Goal: Obtain resource: Download file/media

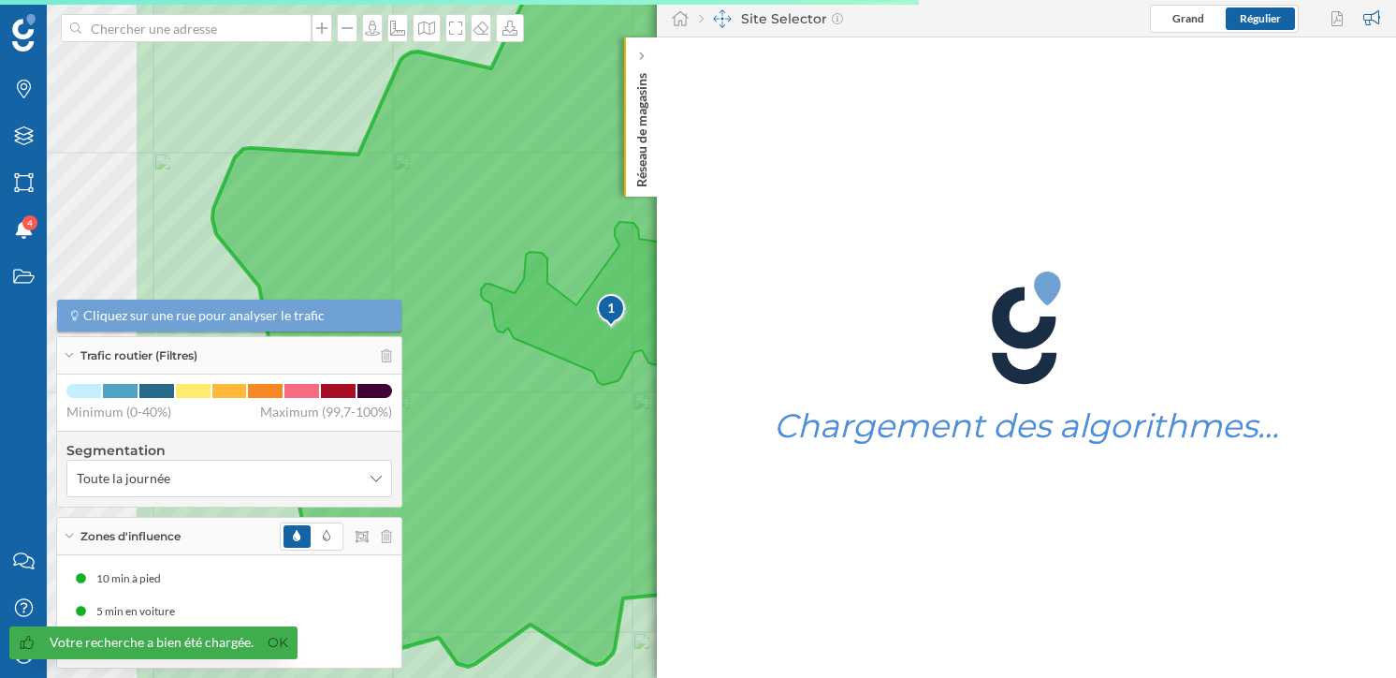
drag, startPoint x: 294, startPoint y: 221, endPoint x: 517, endPoint y: 198, distance: 223.9
click at [517, 198] on icon at bounding box center [965, 326] width 1661 height 817
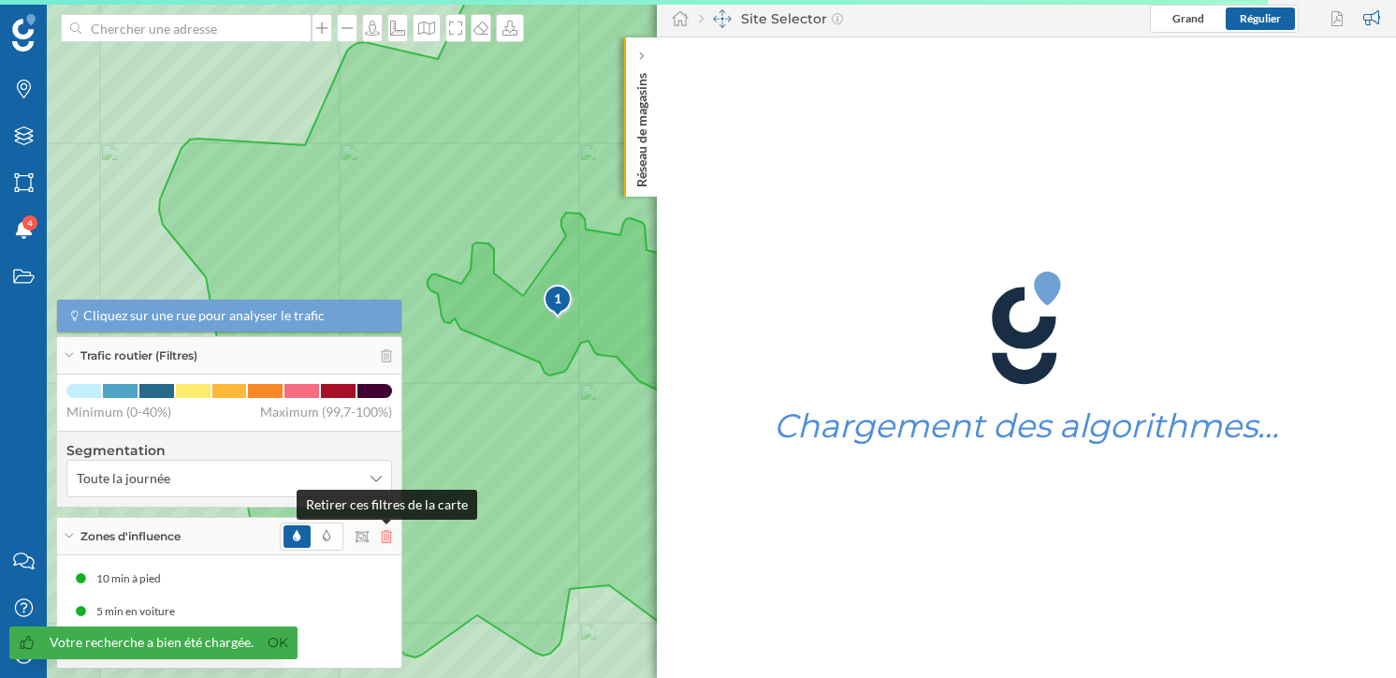
click at [387, 538] on icon at bounding box center [386, 536] width 11 height 13
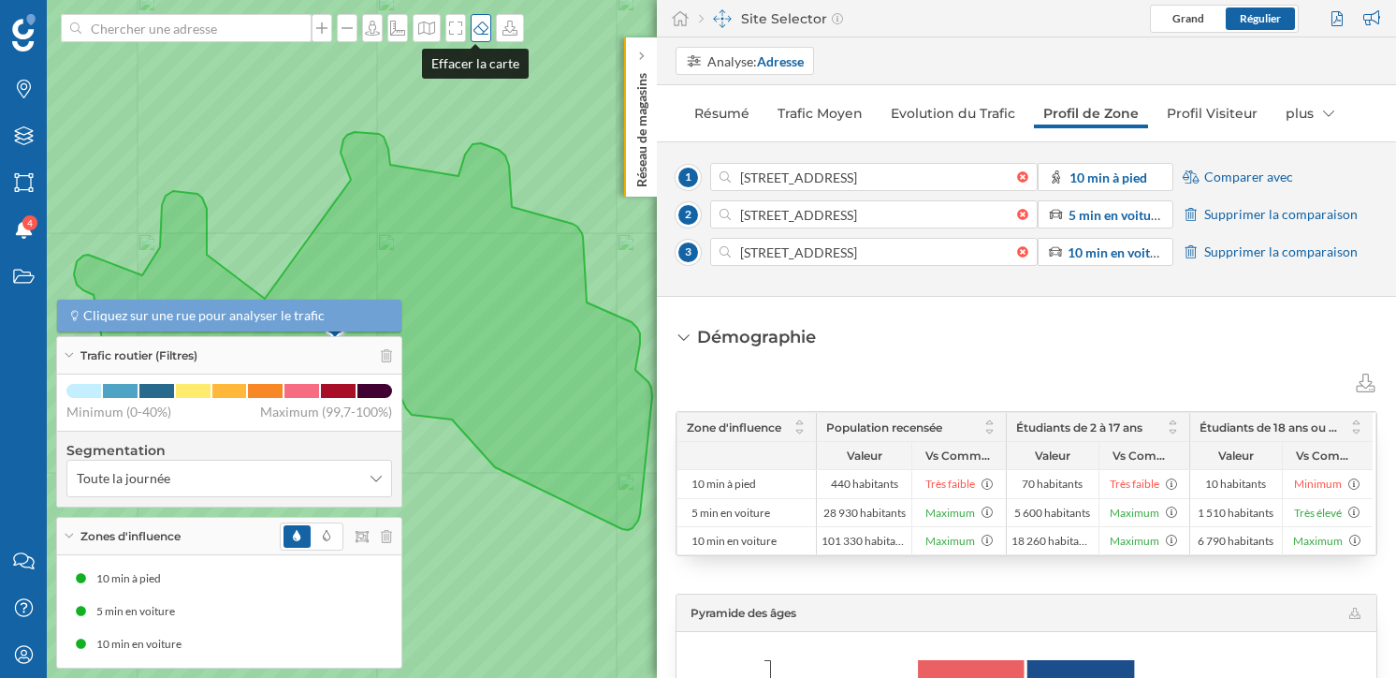
click at [474, 15] on div at bounding box center [481, 28] width 21 height 28
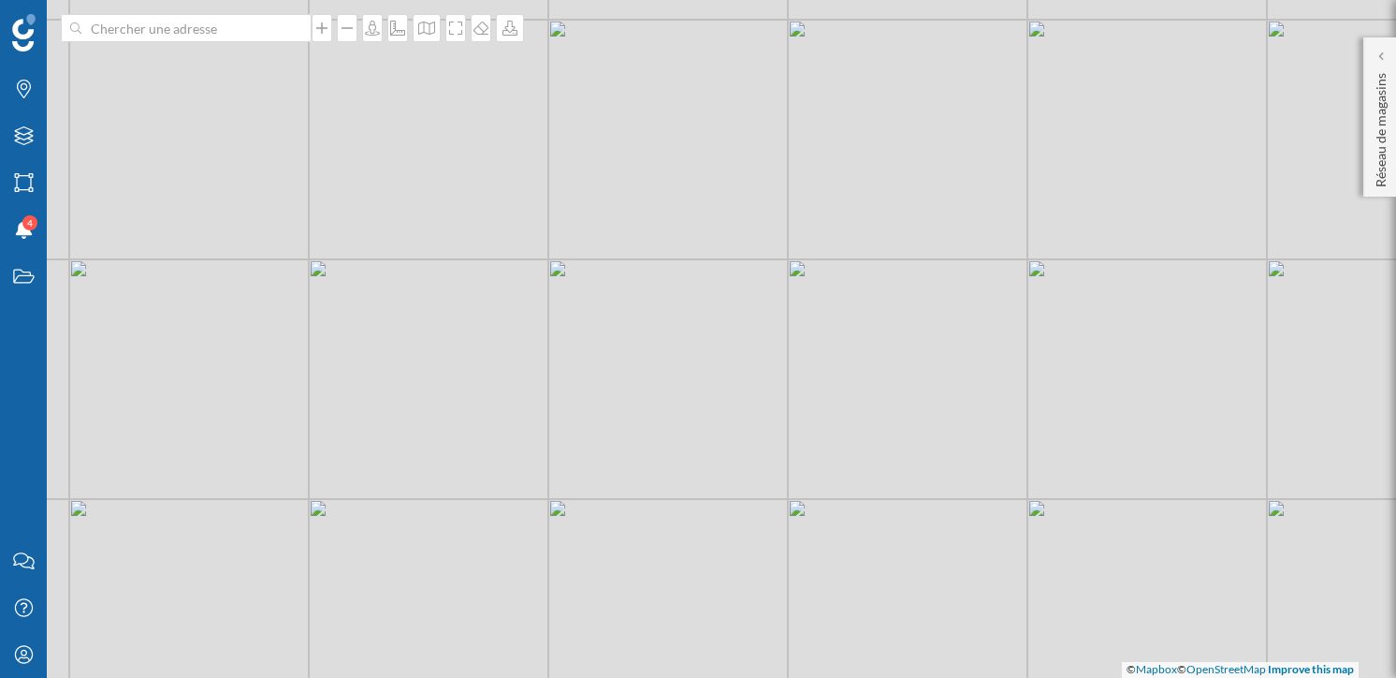
drag, startPoint x: 375, startPoint y: 292, endPoint x: 548, endPoint y: 319, distance: 174.3
click at [548, 319] on div "© Mapbox © OpenStreetMap Improve this map" at bounding box center [698, 339] width 1396 height 678
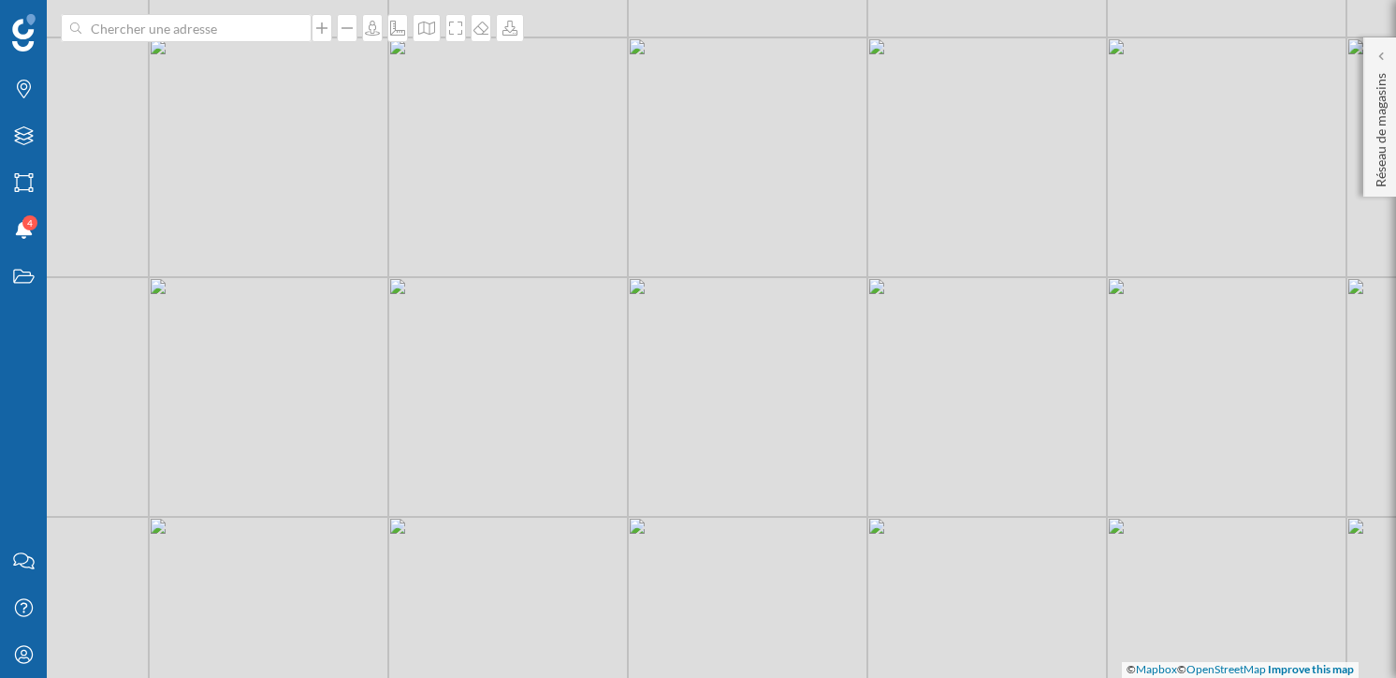
drag, startPoint x: 499, startPoint y: 427, endPoint x: 643, endPoint y: 368, distance: 155.7
click at [643, 368] on div "© Mapbox © OpenStreetMap Improve this map" at bounding box center [698, 339] width 1396 height 678
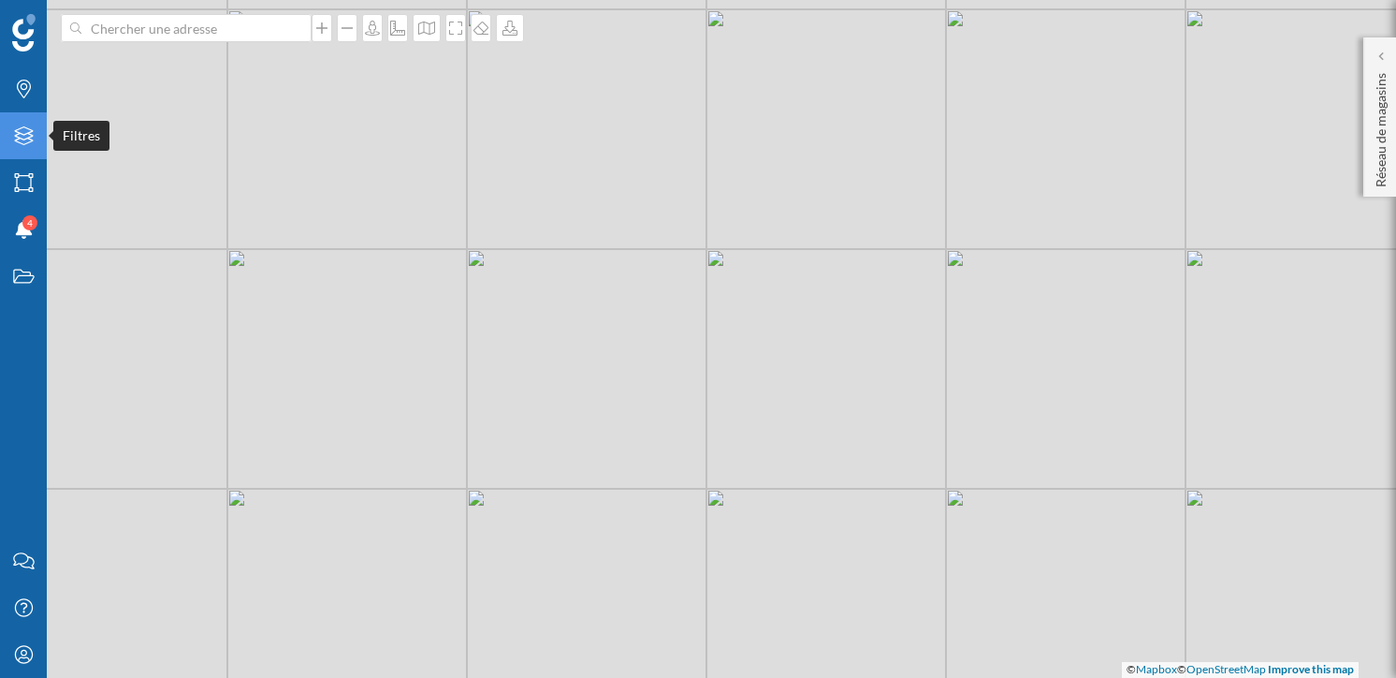
click at [28, 127] on icon "Filtres" at bounding box center [23, 135] width 23 height 19
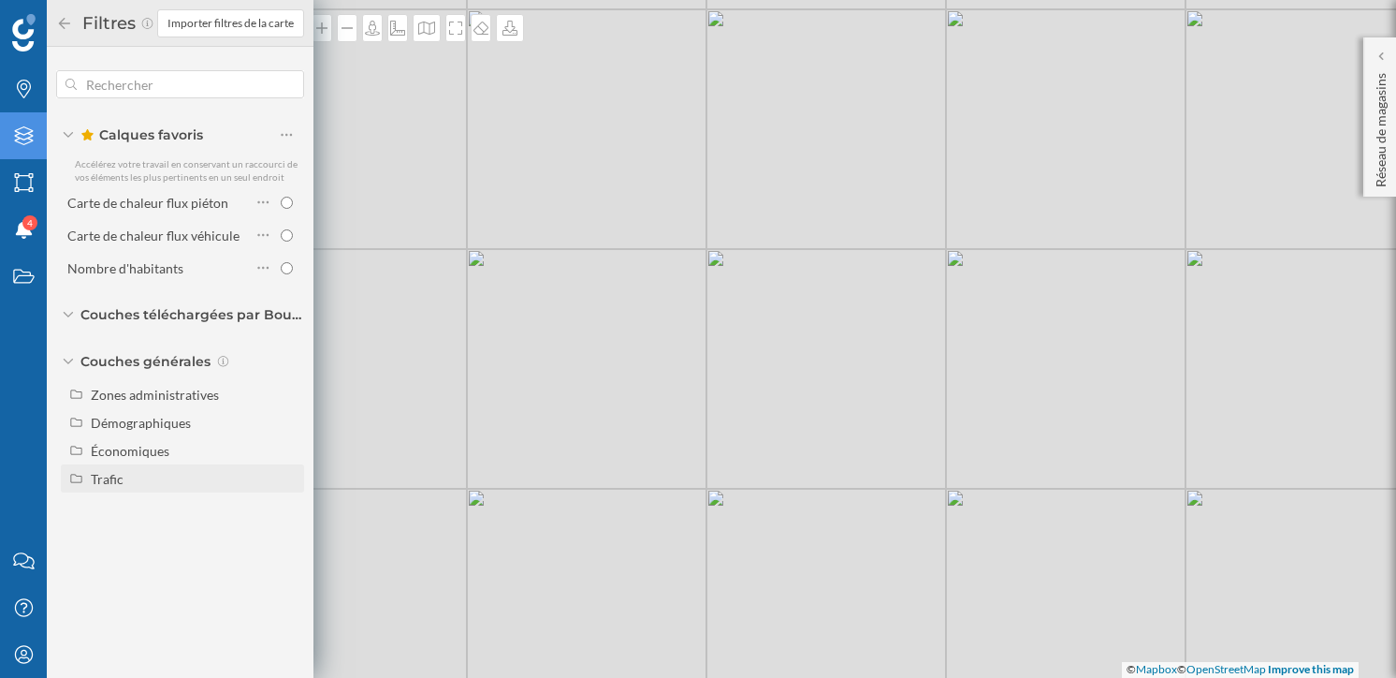
click at [137, 487] on div "Trafic" at bounding box center [194, 479] width 207 height 20
click at [285, 509] on input "Trafic routier" at bounding box center [291, 507] width 12 height 12
radio input "true"
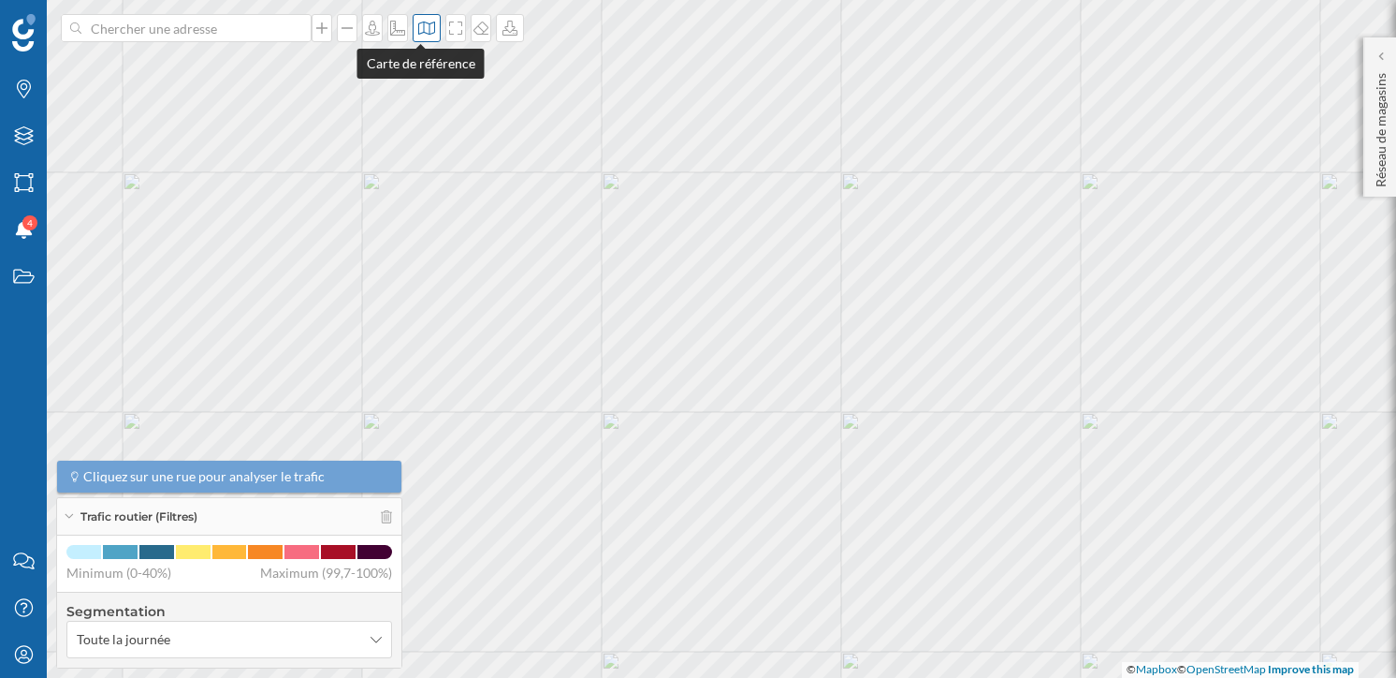
click at [423, 22] on icon at bounding box center [426, 28] width 19 height 15
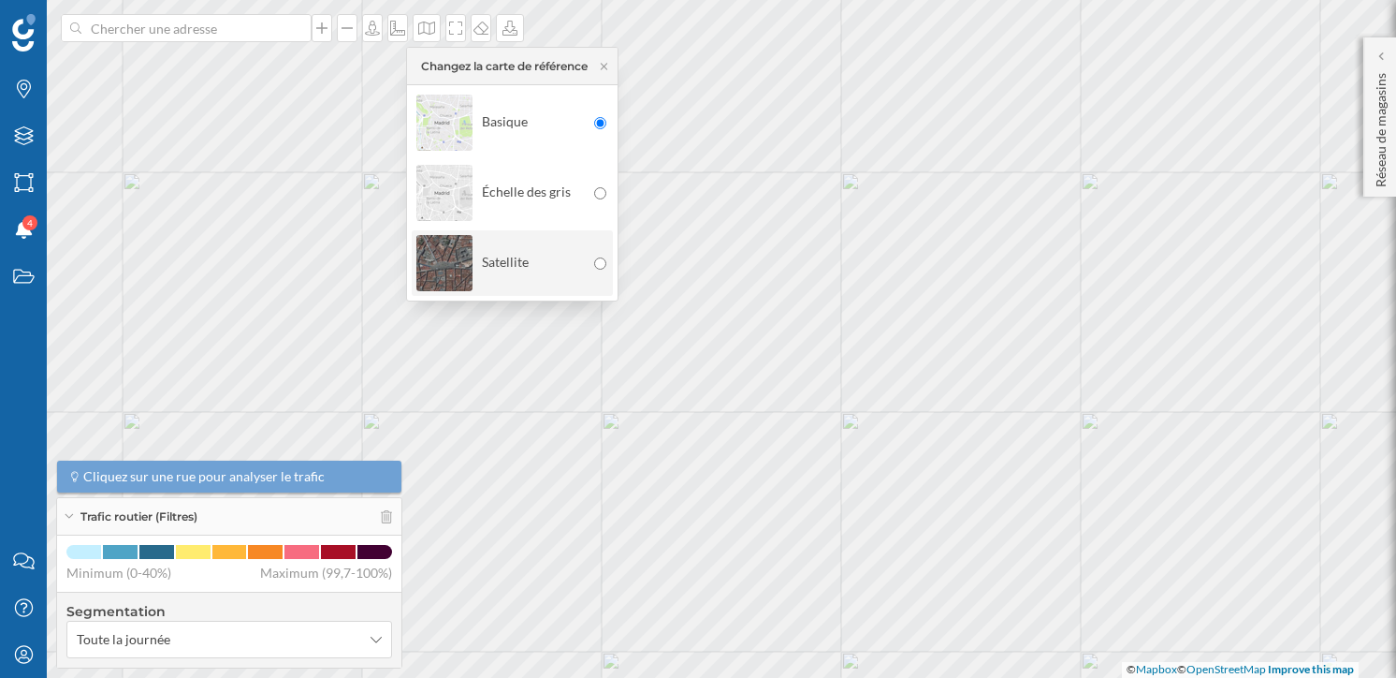
click at [542, 268] on div "Satellite" at bounding box center [501, 263] width 168 height 66
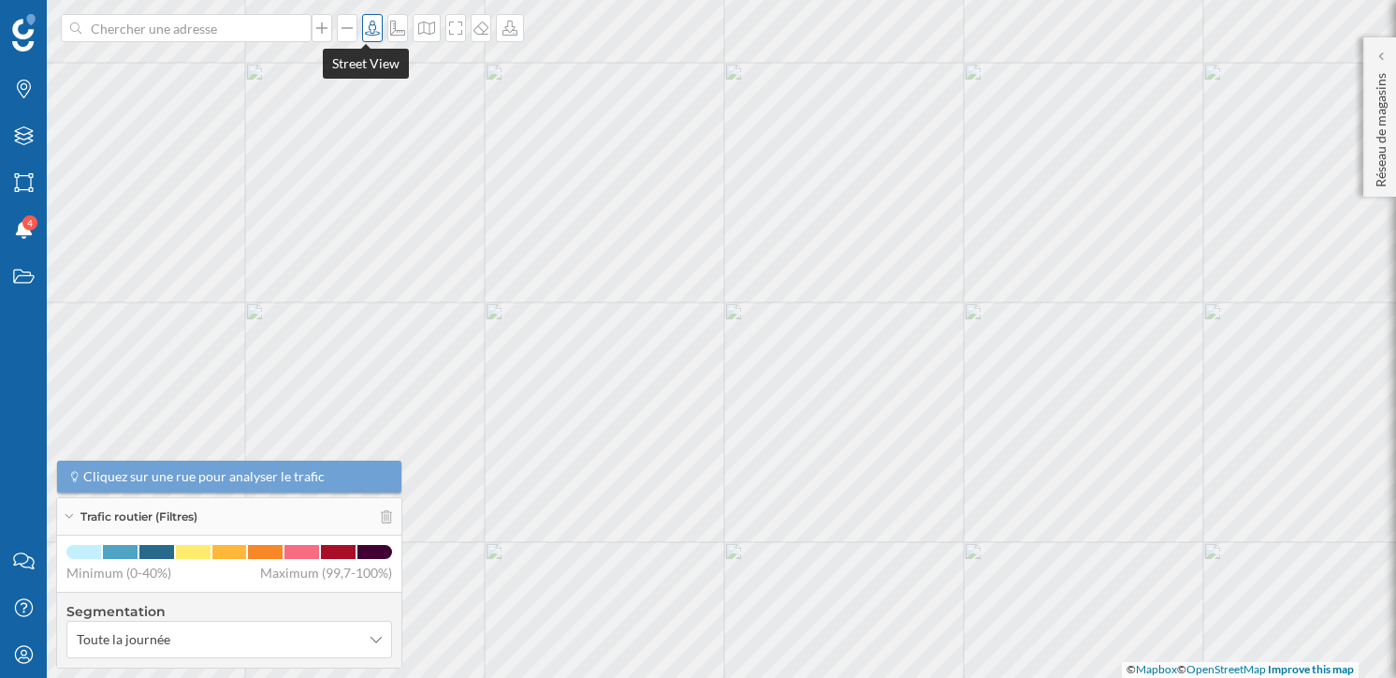
click at [367, 31] on icon at bounding box center [372, 28] width 15 height 15
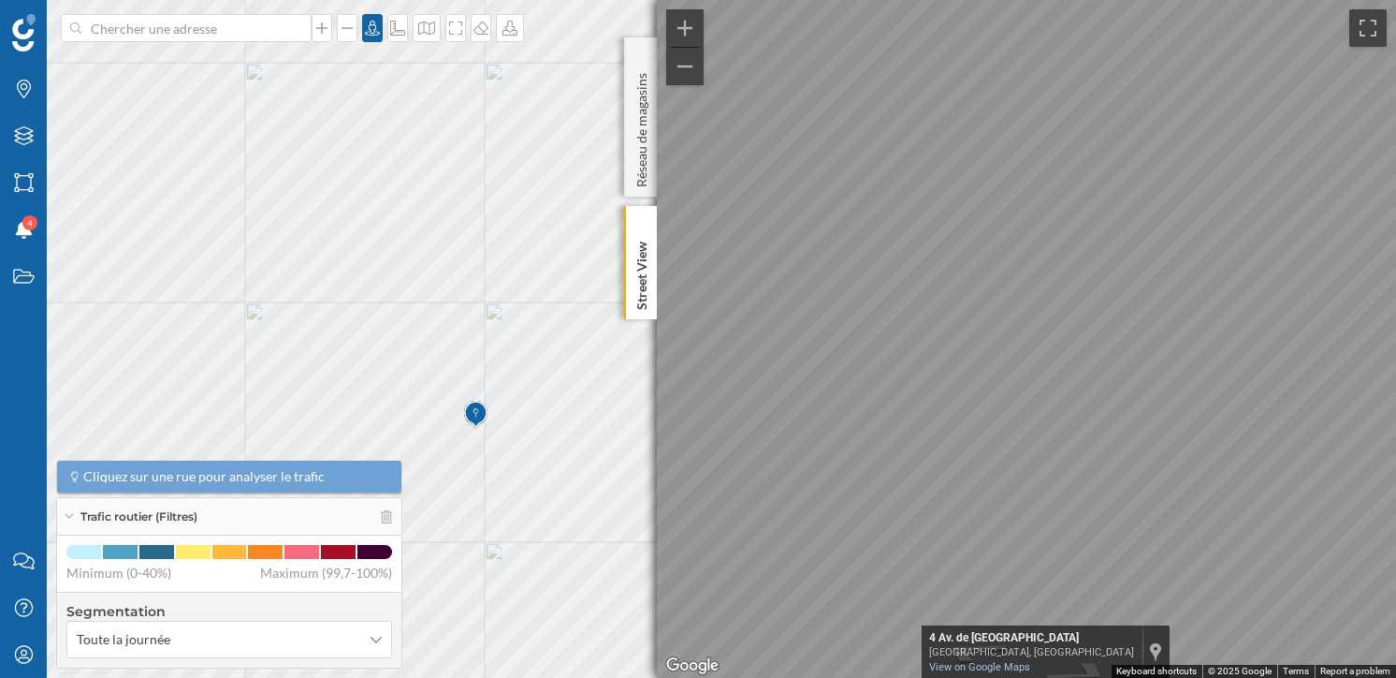
click at [1396, 397] on html "Marques Filtres Zones Notifications 4 Travail Nous contacter Centre d'aide Mon …" at bounding box center [698, 339] width 1396 height 678
click at [367, 27] on icon at bounding box center [372, 28] width 19 height 15
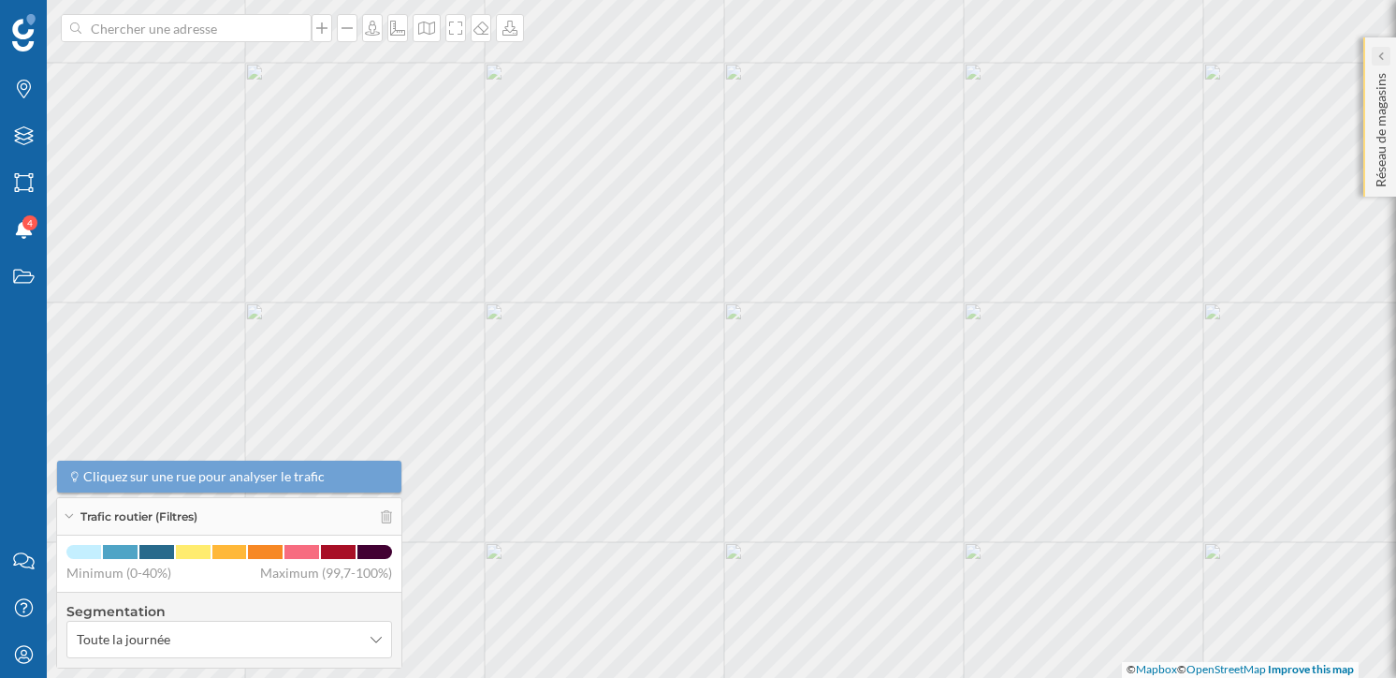
click at [1385, 55] on div at bounding box center [1381, 56] width 19 height 19
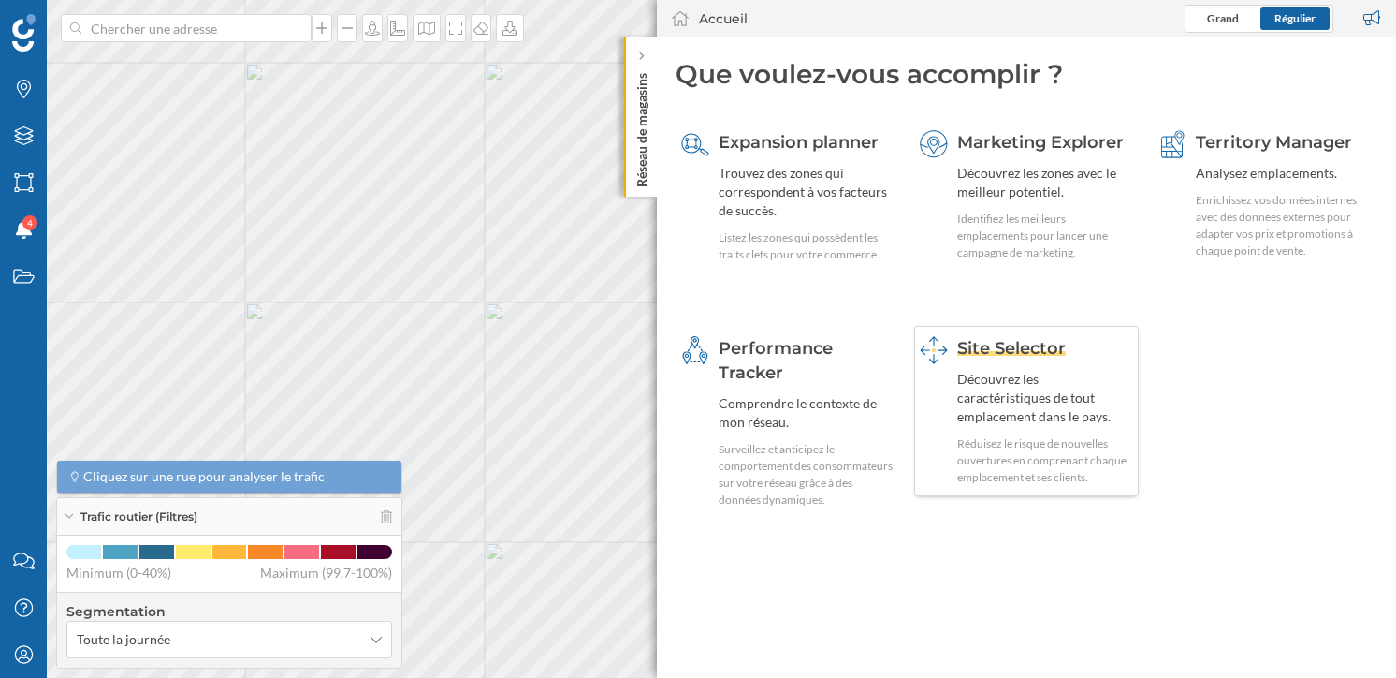
click at [1016, 414] on div "Découvrez les caractéristiques de tout emplacement dans le pays." at bounding box center [1045, 398] width 176 height 56
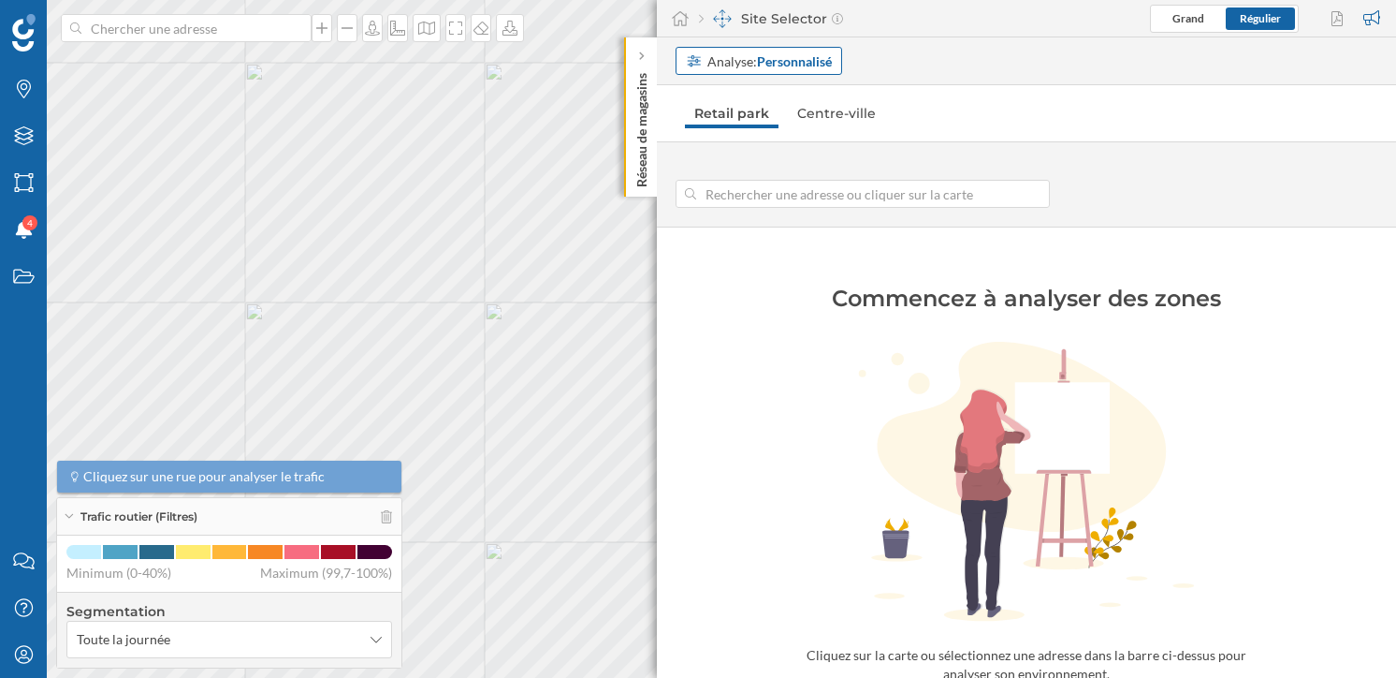
click at [741, 50] on div "Analyse: Personnalisé" at bounding box center [759, 61] width 167 height 28
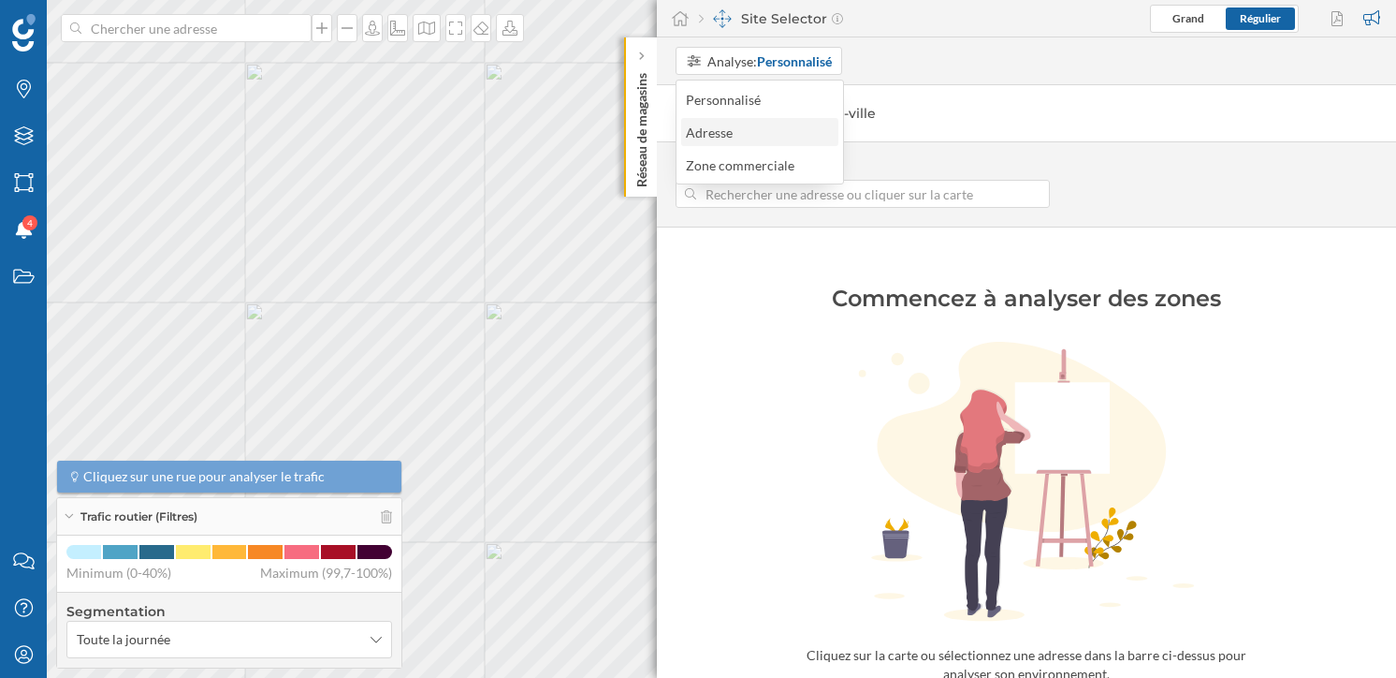
click at [750, 129] on div "Adresse" at bounding box center [759, 133] width 146 height 20
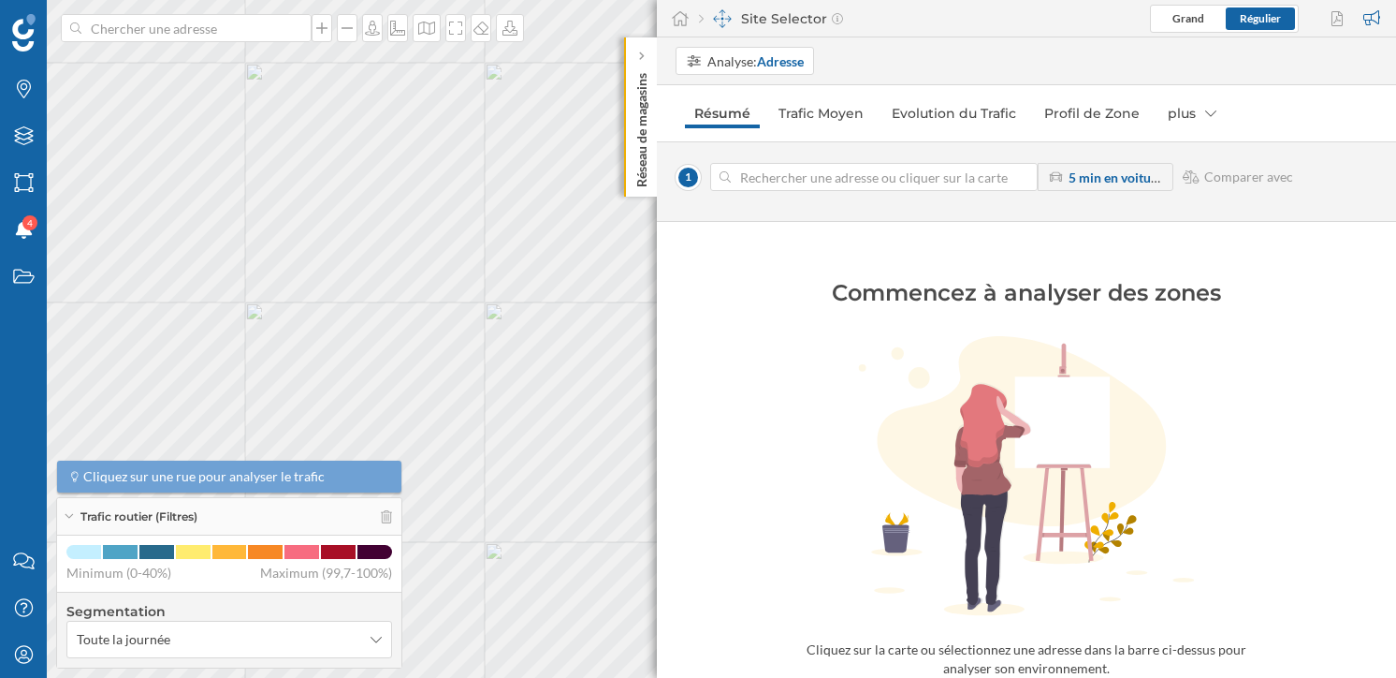
click at [780, 176] on input at bounding box center [874, 177] width 286 height 28
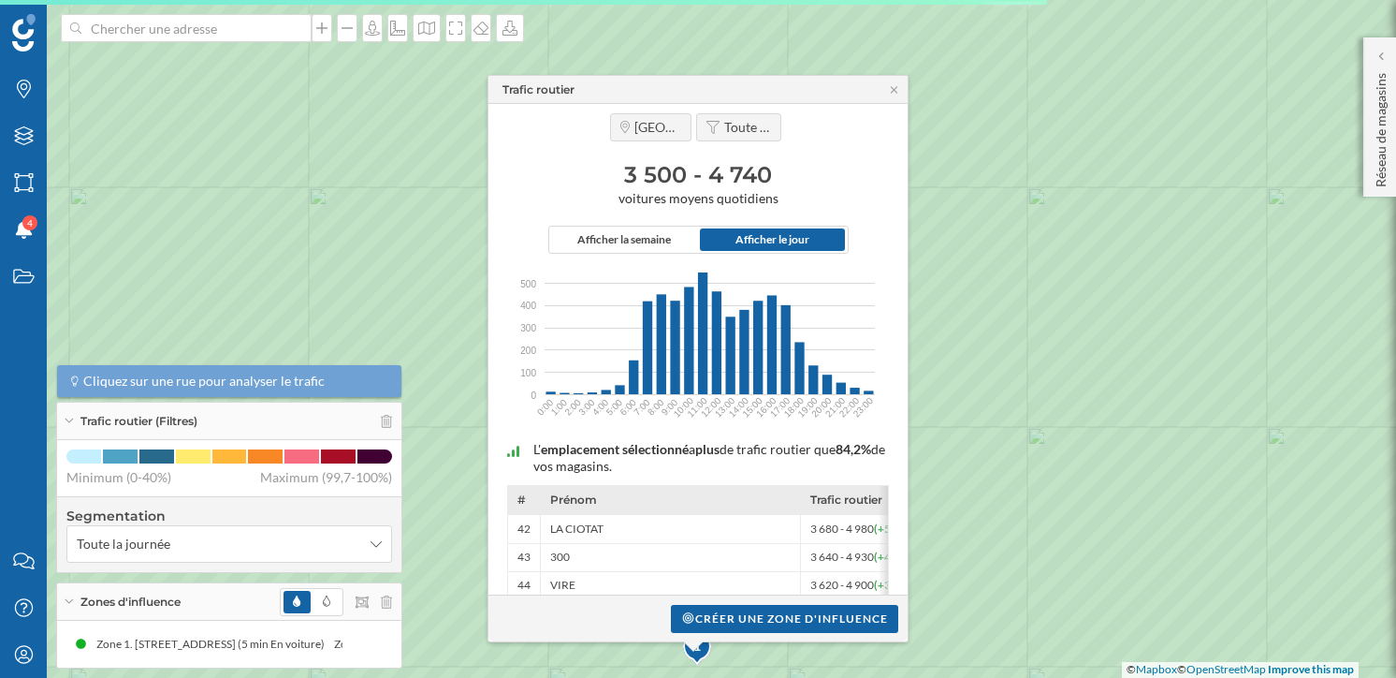
click at [894, 97] on div "Trafic routier" at bounding box center [698, 90] width 419 height 28
click at [894, 87] on icon at bounding box center [894, 89] width 14 height 11
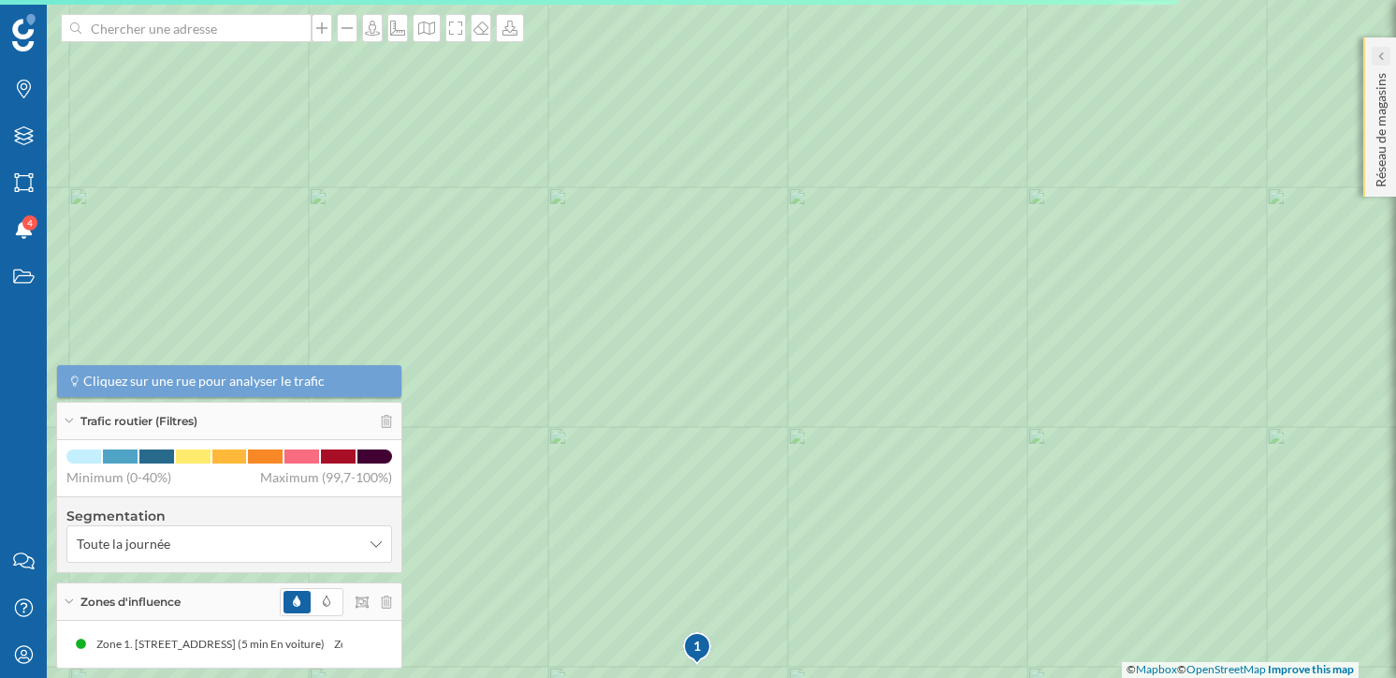
click at [1385, 50] on div at bounding box center [1381, 56] width 19 height 19
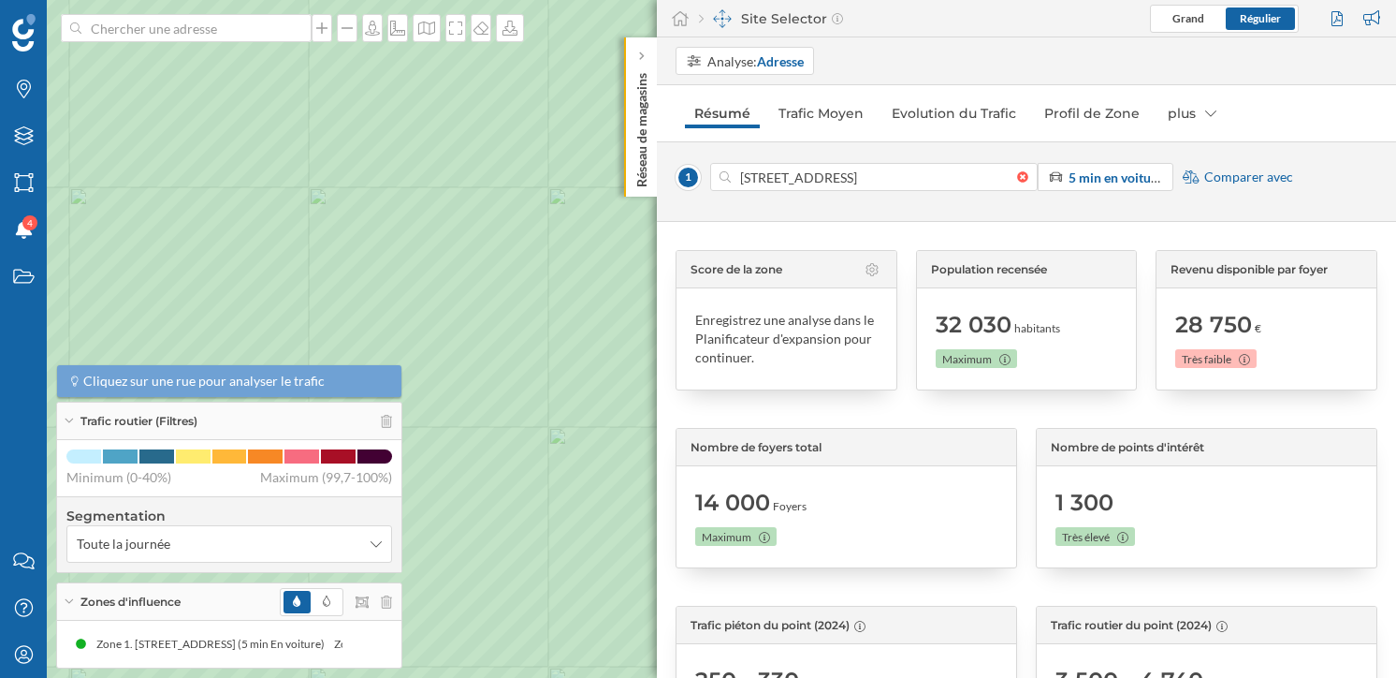
click at [1224, 177] on span "Comparer avec" at bounding box center [1249, 177] width 89 height 19
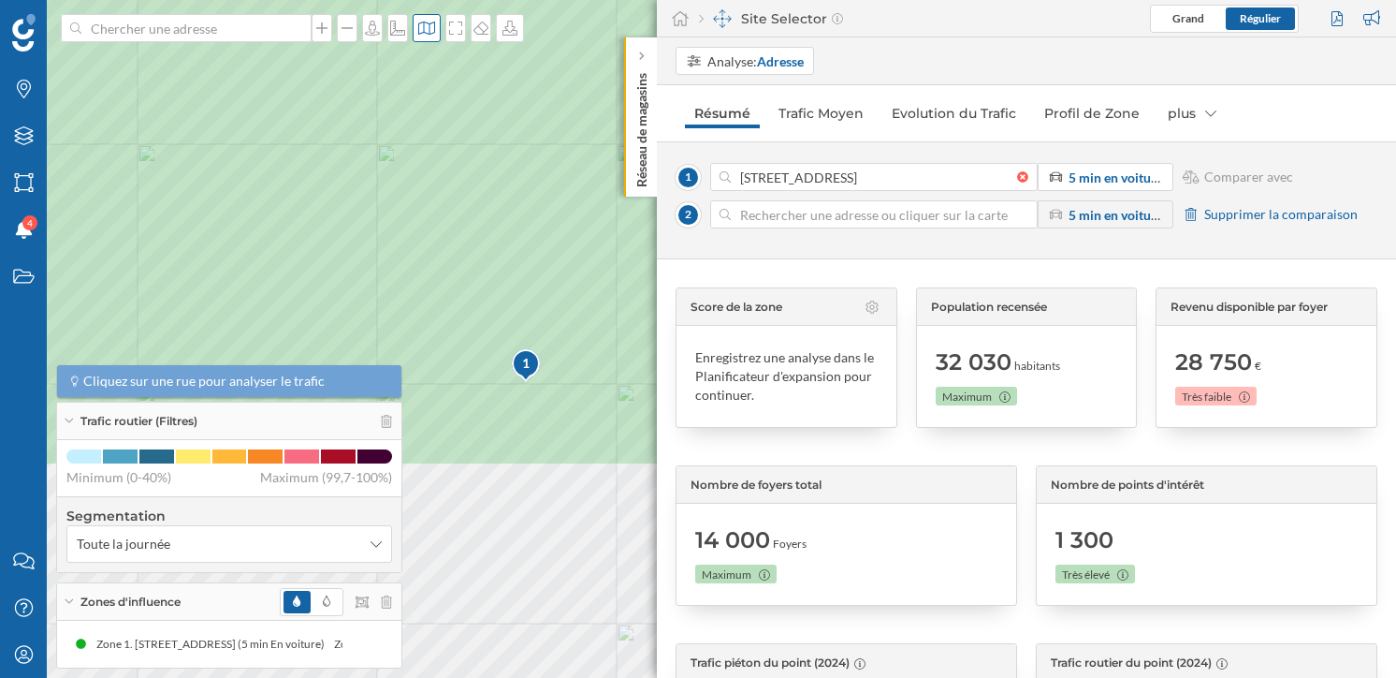
drag, startPoint x: 572, startPoint y: 311, endPoint x: 405, endPoint y: 34, distance: 323.3
click at [406, 34] on div "Marques Filtres Zones Notifications 4 Travail Nous contacter Centre d'aide Mon …" at bounding box center [698, 339] width 1396 height 678
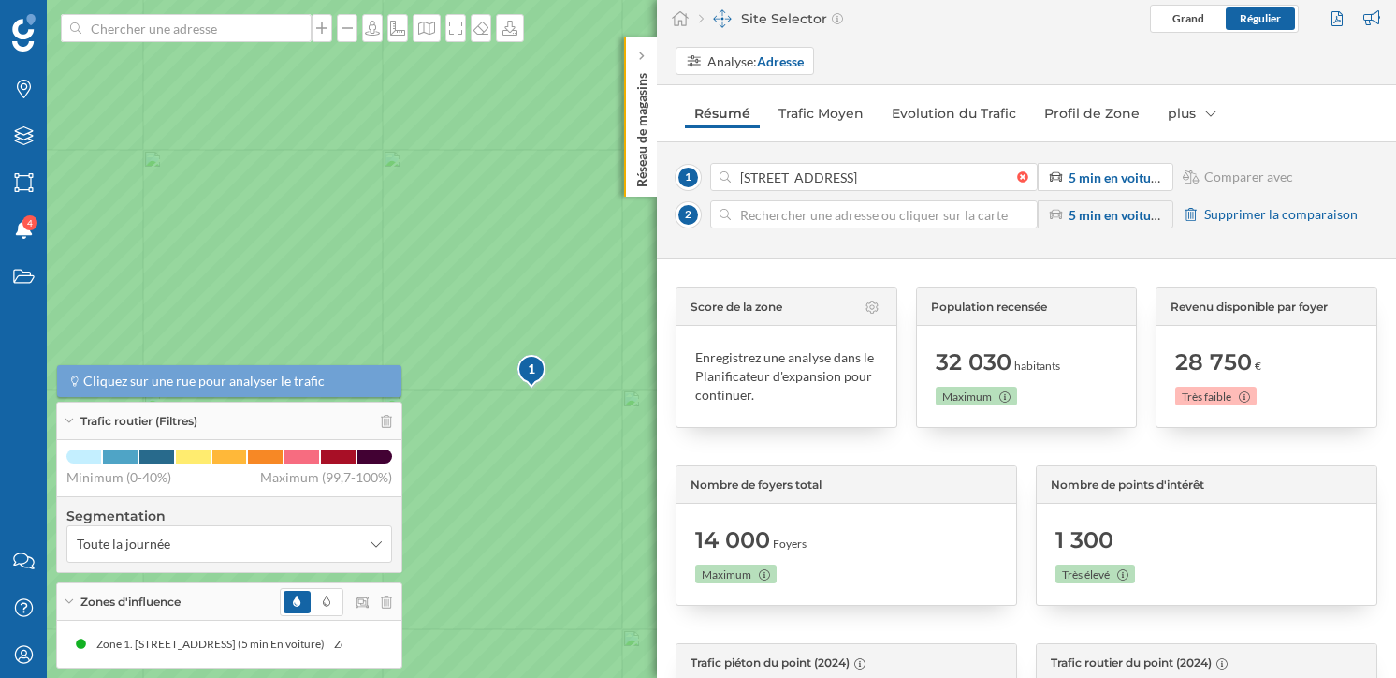
click at [549, 350] on icon at bounding box center [698, 339] width 1679 height 817
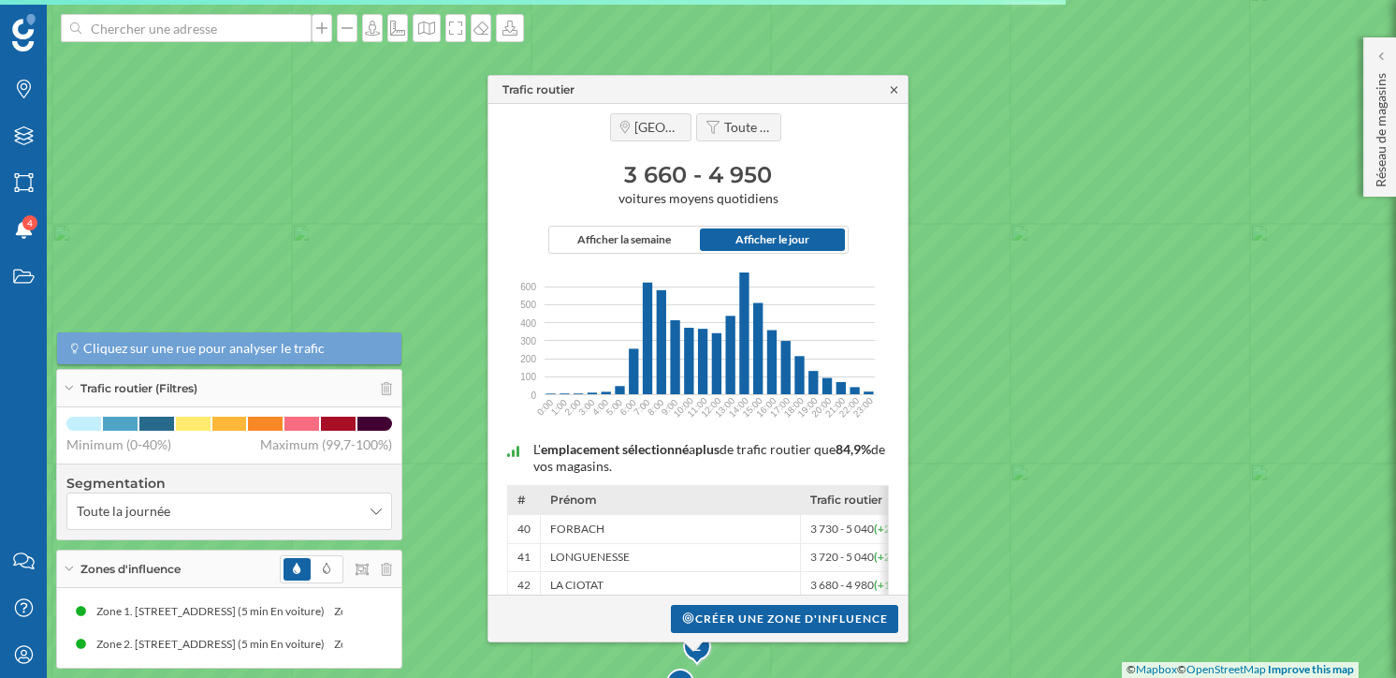
click at [892, 84] on icon at bounding box center [894, 89] width 14 height 11
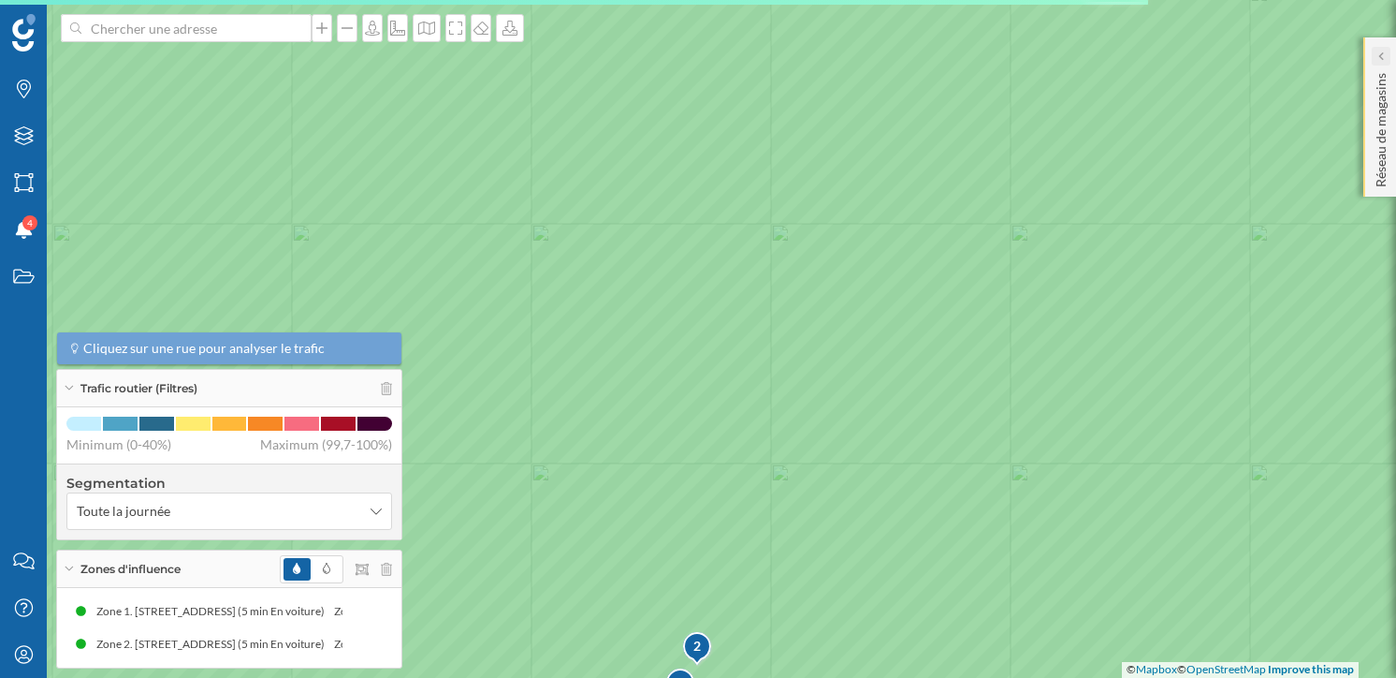
click at [1383, 59] on icon at bounding box center [1381, 55] width 6 height 9
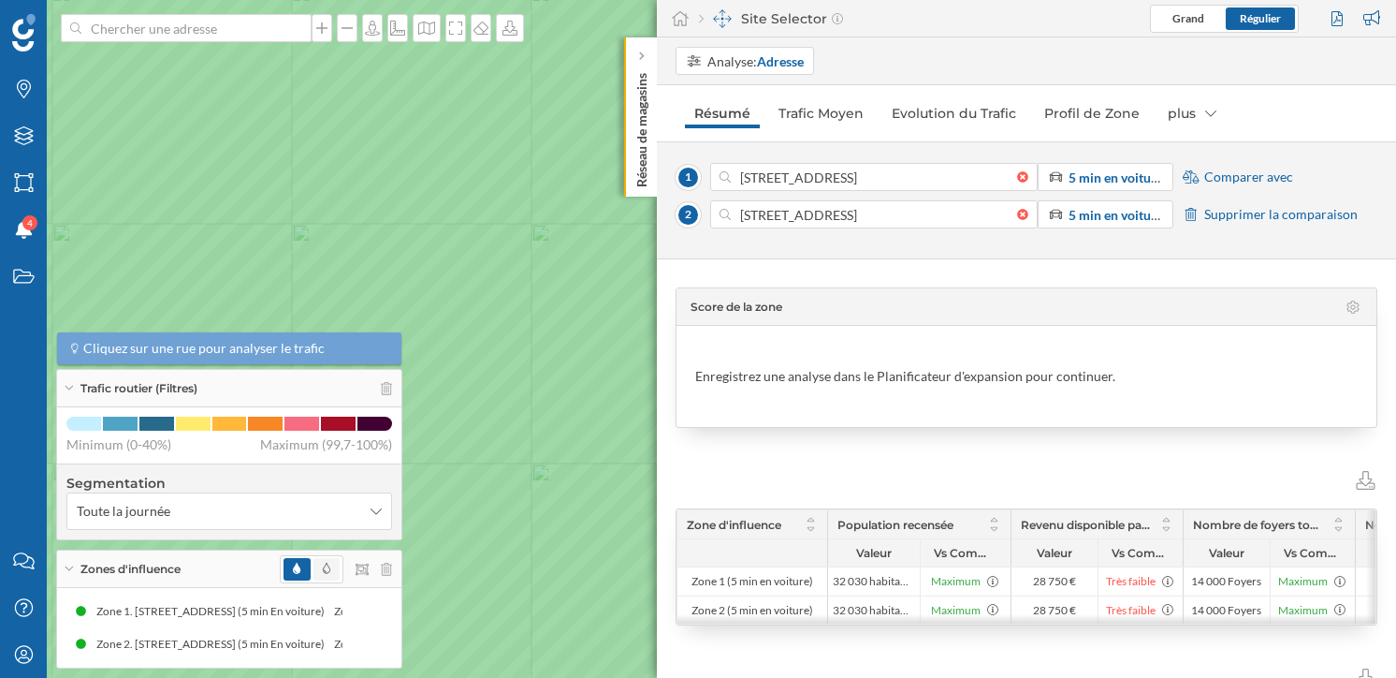
click at [328, 572] on icon at bounding box center [326, 568] width 7 height 11
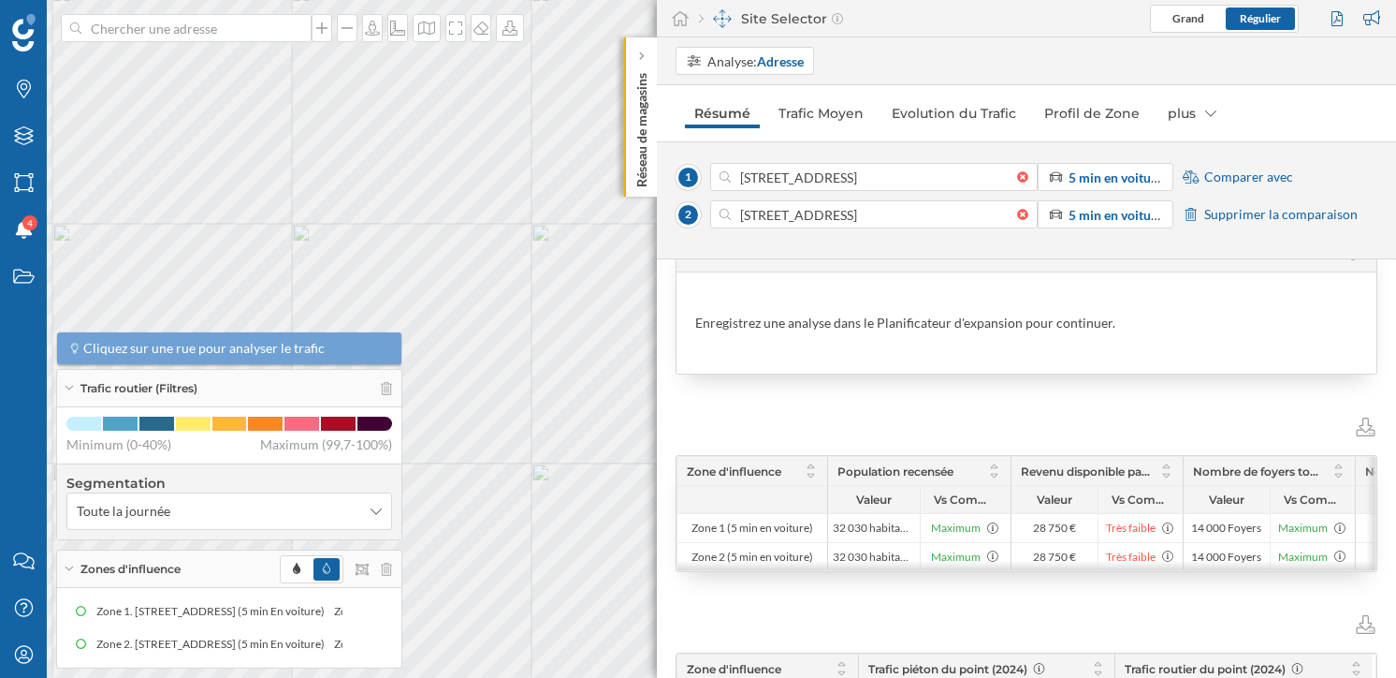
scroll to position [67, 0]
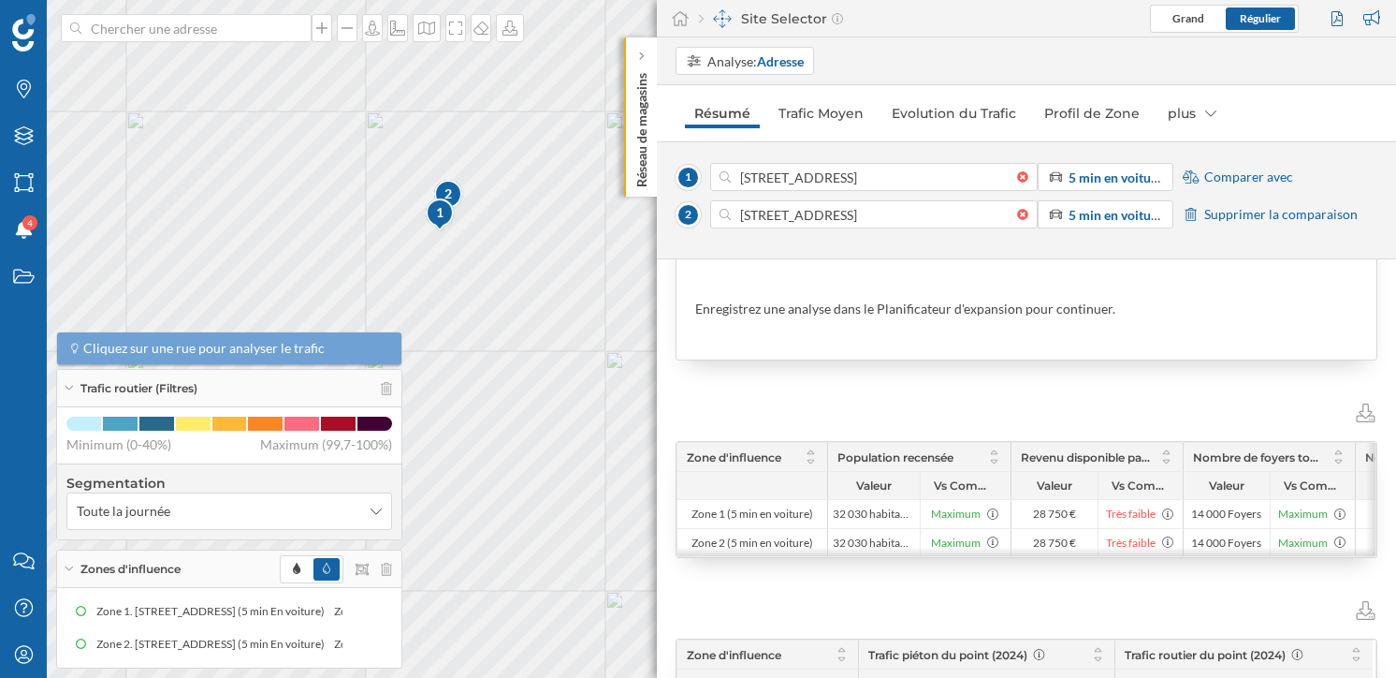
drag, startPoint x: 602, startPoint y: 497, endPoint x: 441, endPoint y: 139, distance: 392.1
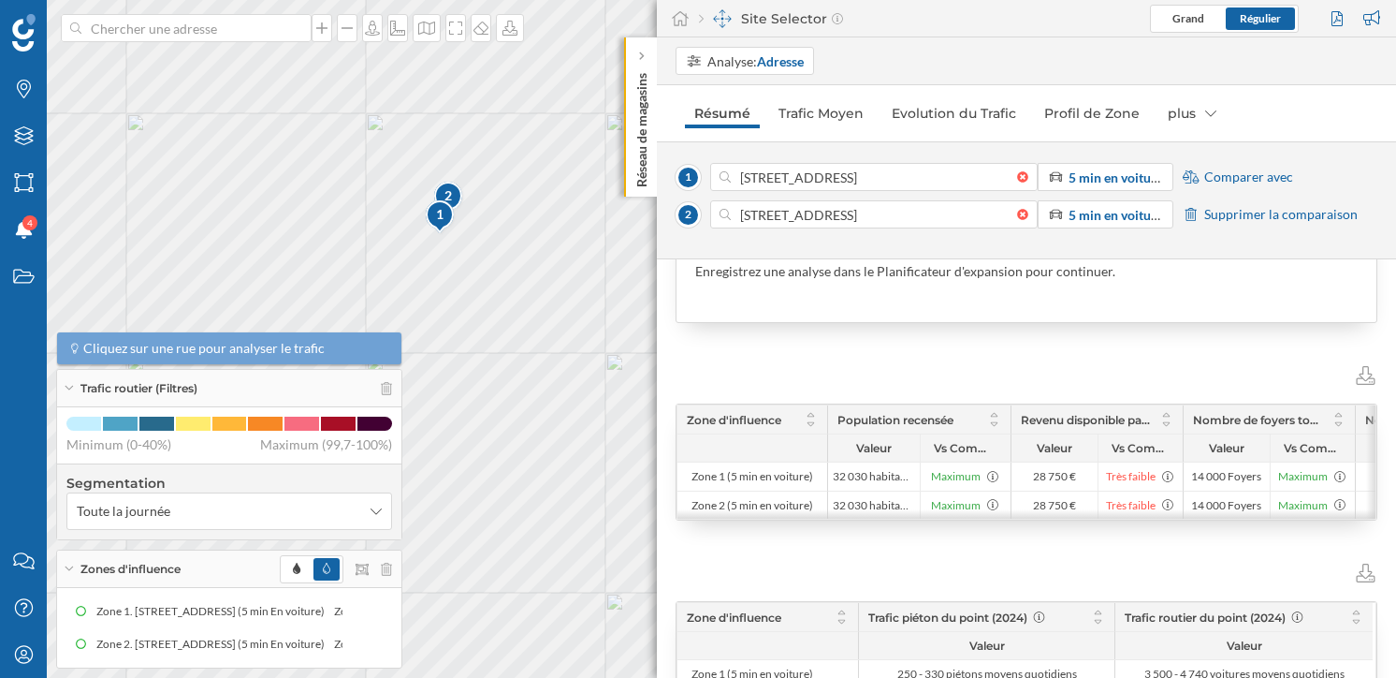
scroll to position [70, 0]
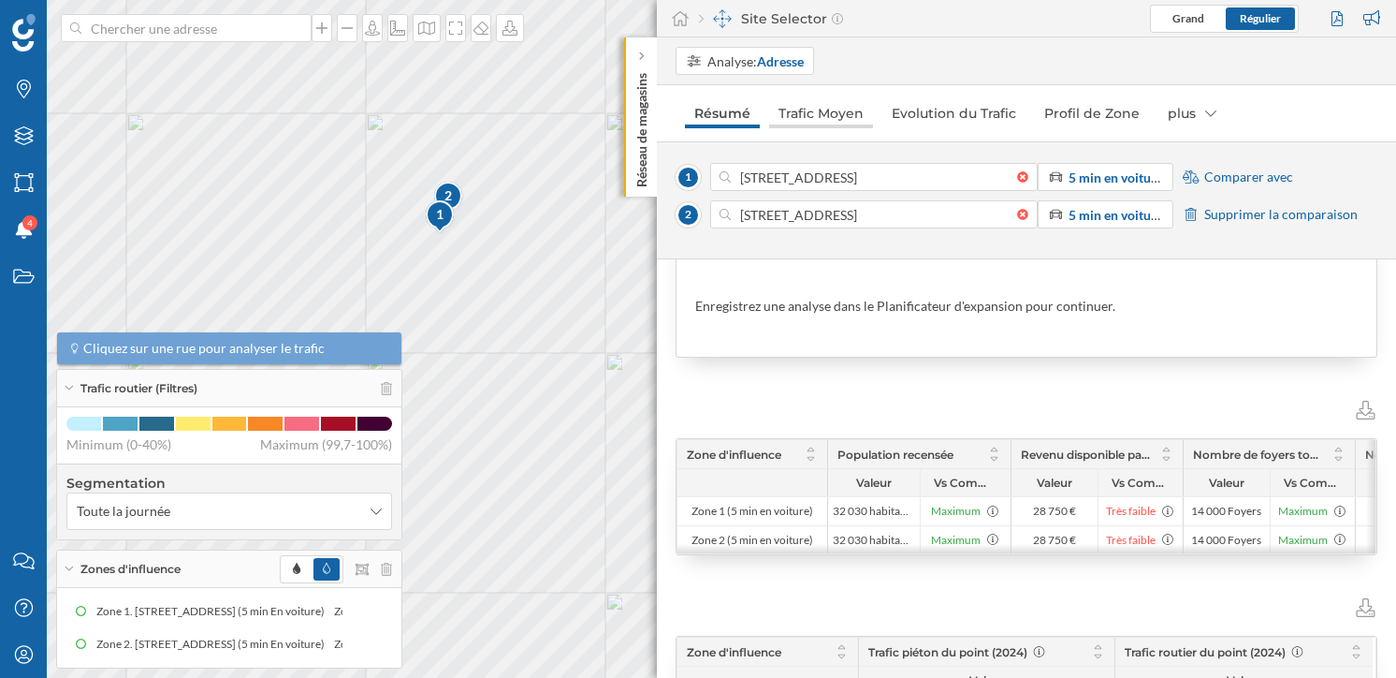
click at [832, 124] on link "Trafic Moyen" at bounding box center [821, 113] width 104 height 30
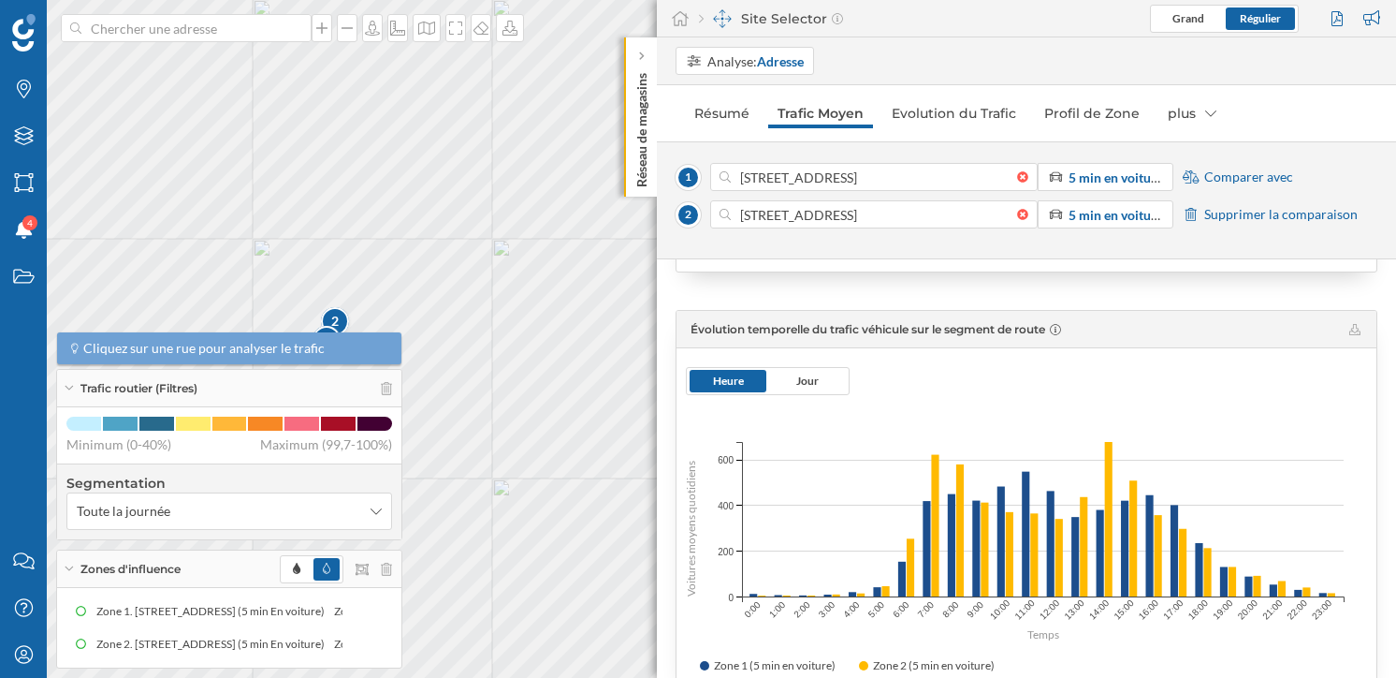
scroll to position [674, 0]
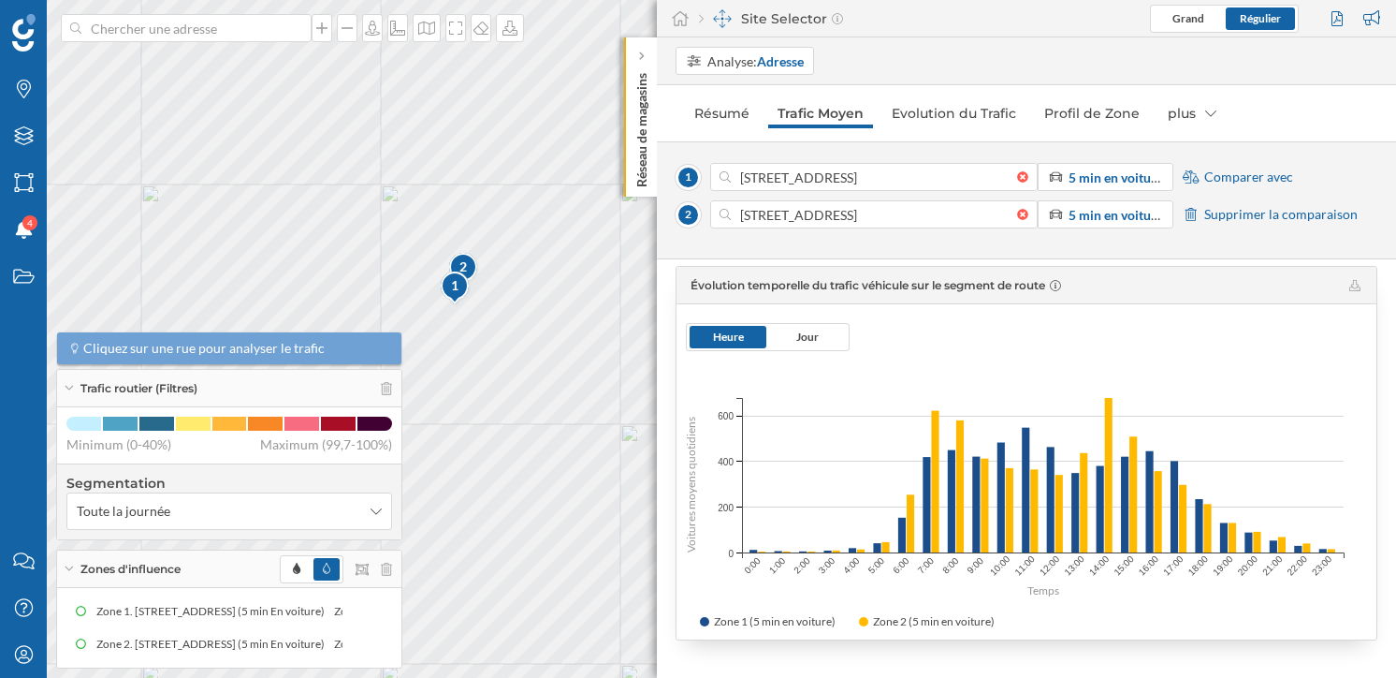
drag, startPoint x: 447, startPoint y: 460, endPoint x: 576, endPoint y: 406, distance: 138.9
click at [576, 406] on icon at bounding box center [826, 284] width 1679 height 817
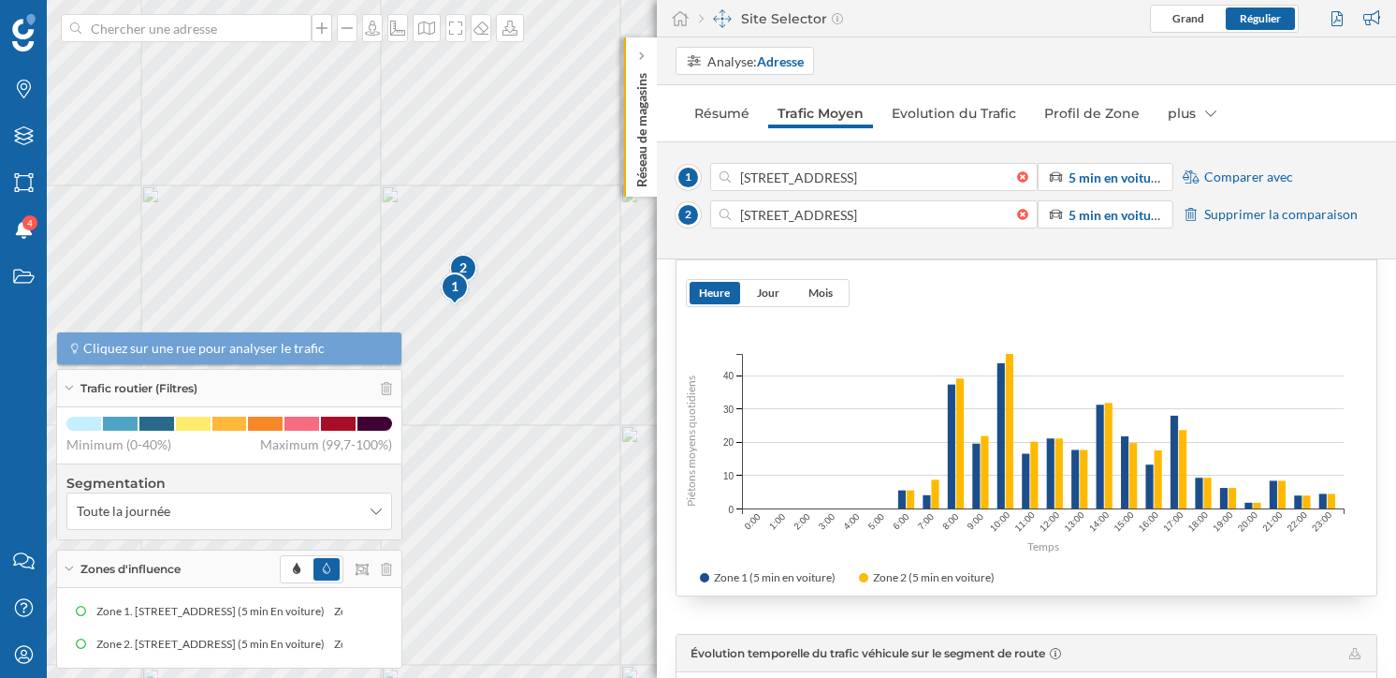
scroll to position [0, 0]
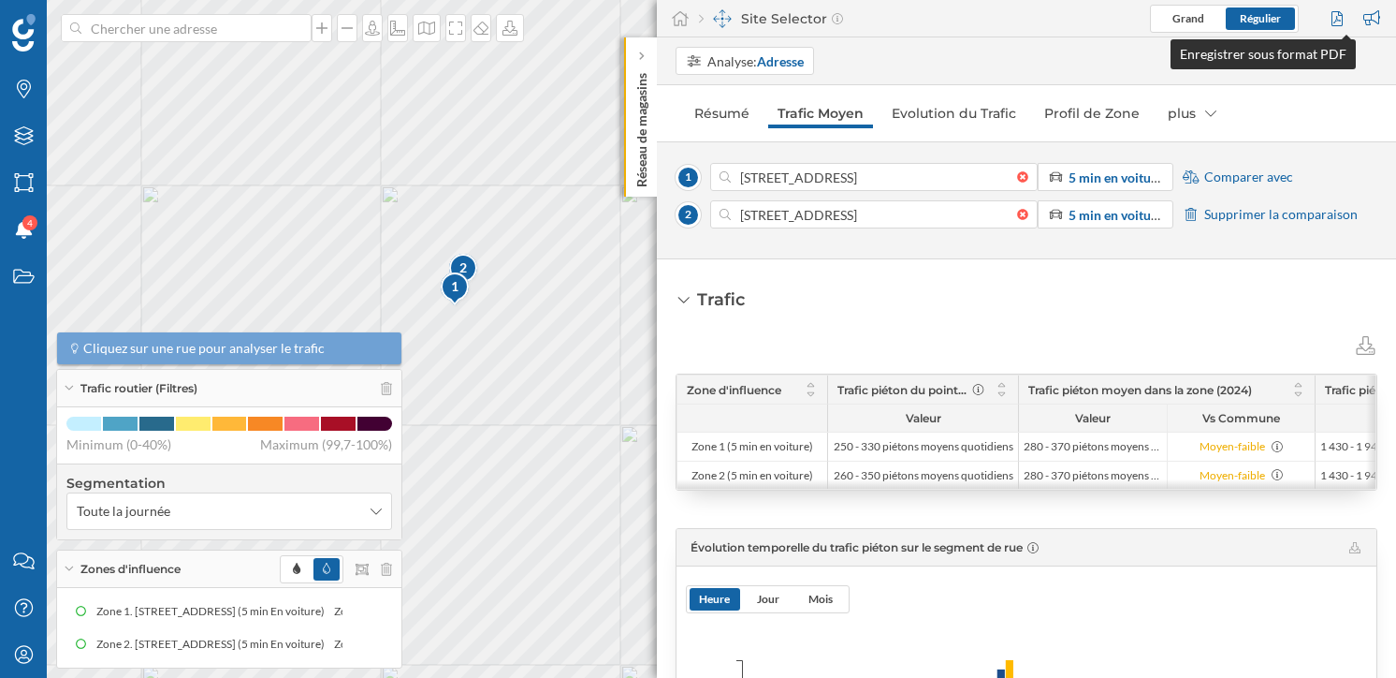
click at [1330, 12] on div at bounding box center [1339, 19] width 25 height 28
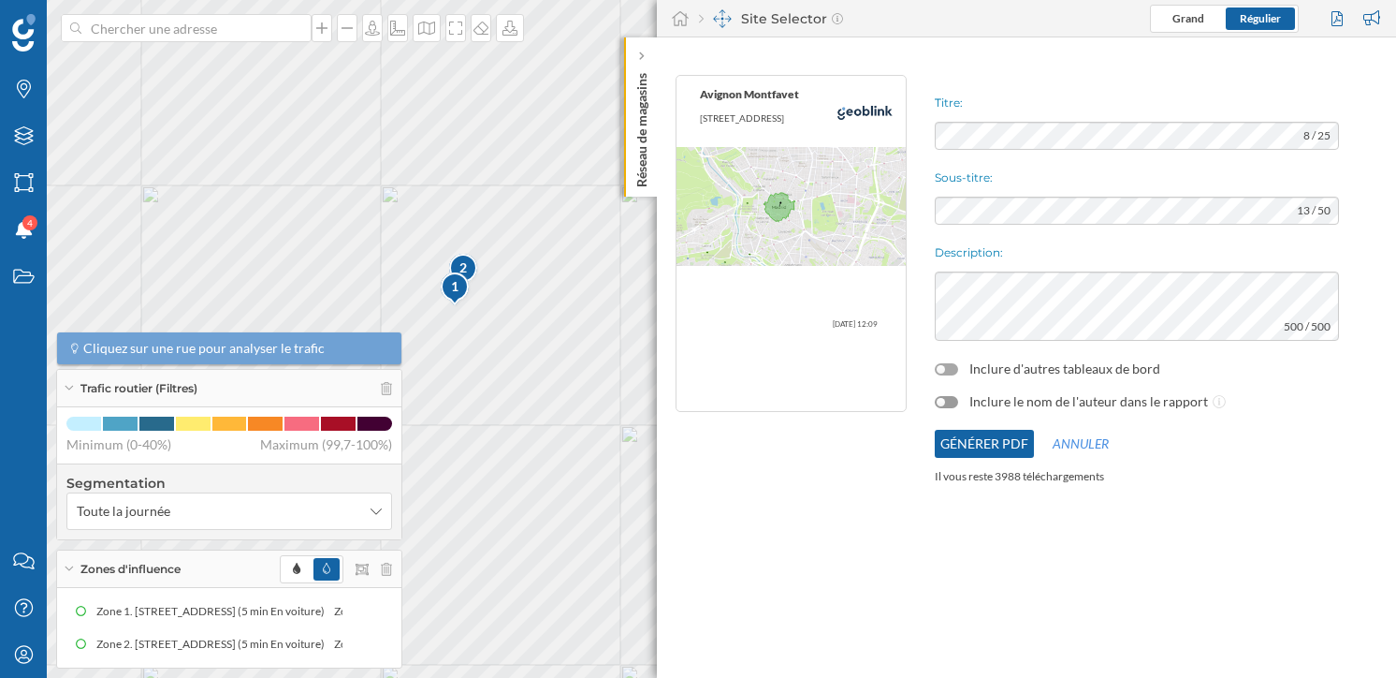
click at [948, 373] on div at bounding box center [946, 369] width 23 height 12
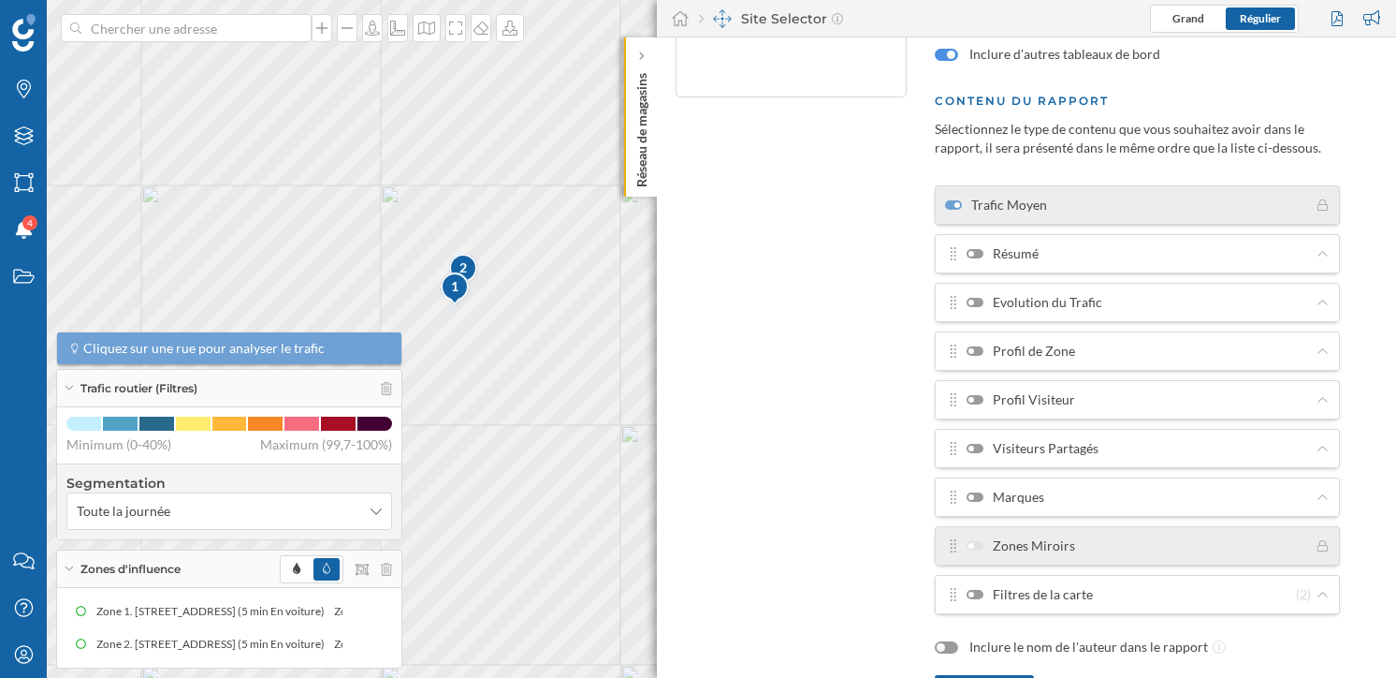
scroll to position [377, 0]
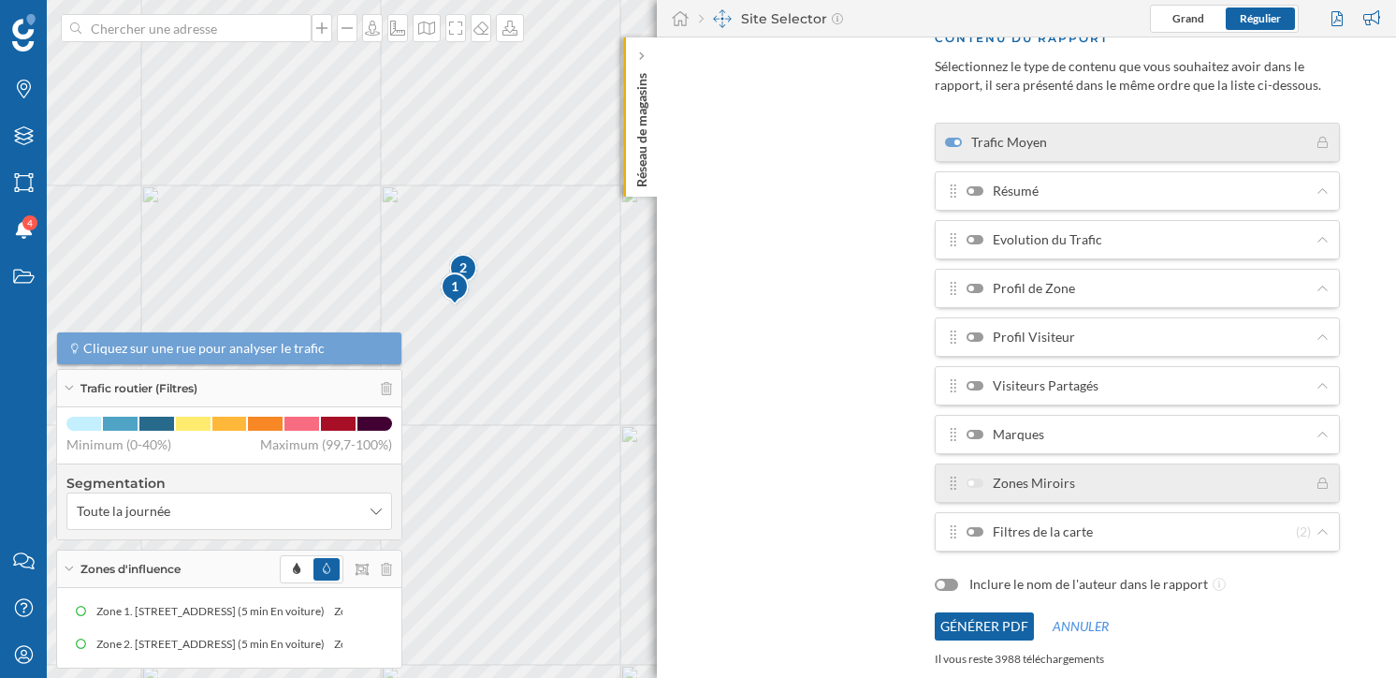
click at [978, 530] on div at bounding box center [975, 531] width 17 height 9
click at [0, 0] on input "Filtres de la carte" at bounding box center [0, 0] width 0 height 0
click at [1143, 536] on div "Filtres de la carte (2)" at bounding box center [1130, 531] width 371 height 19
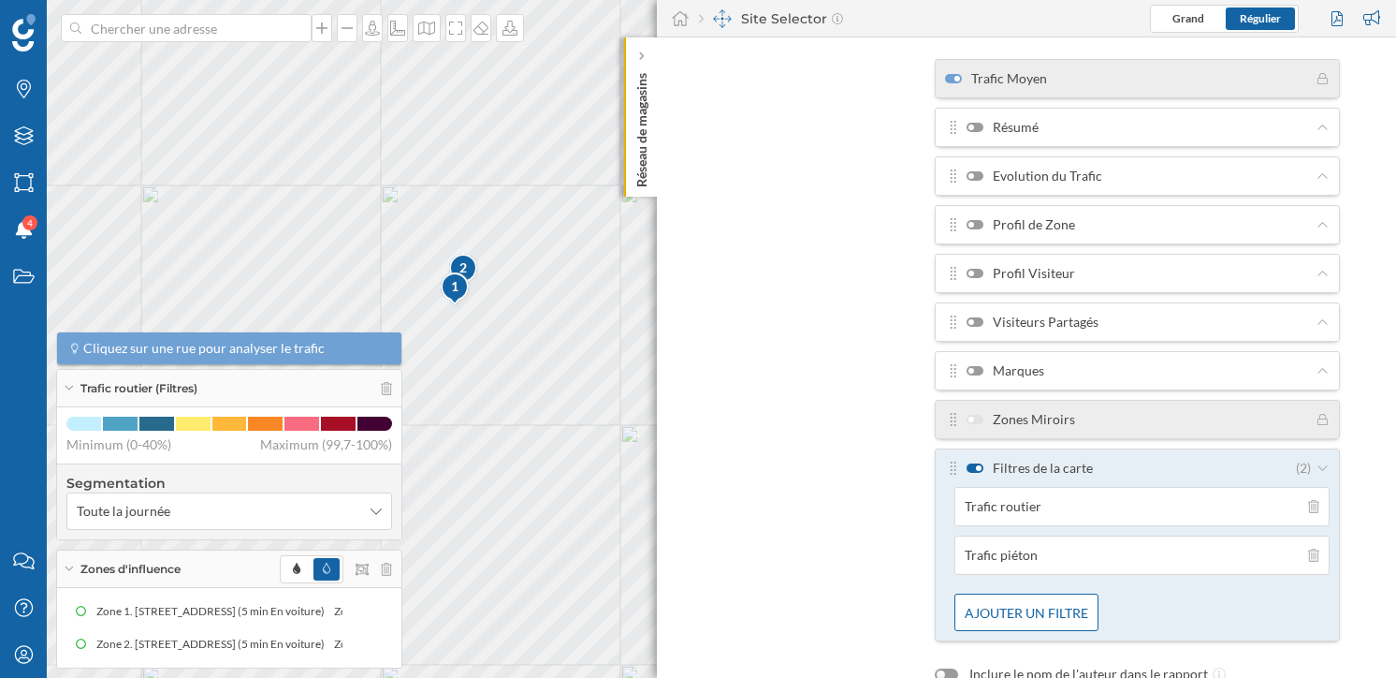
scroll to position [448, 0]
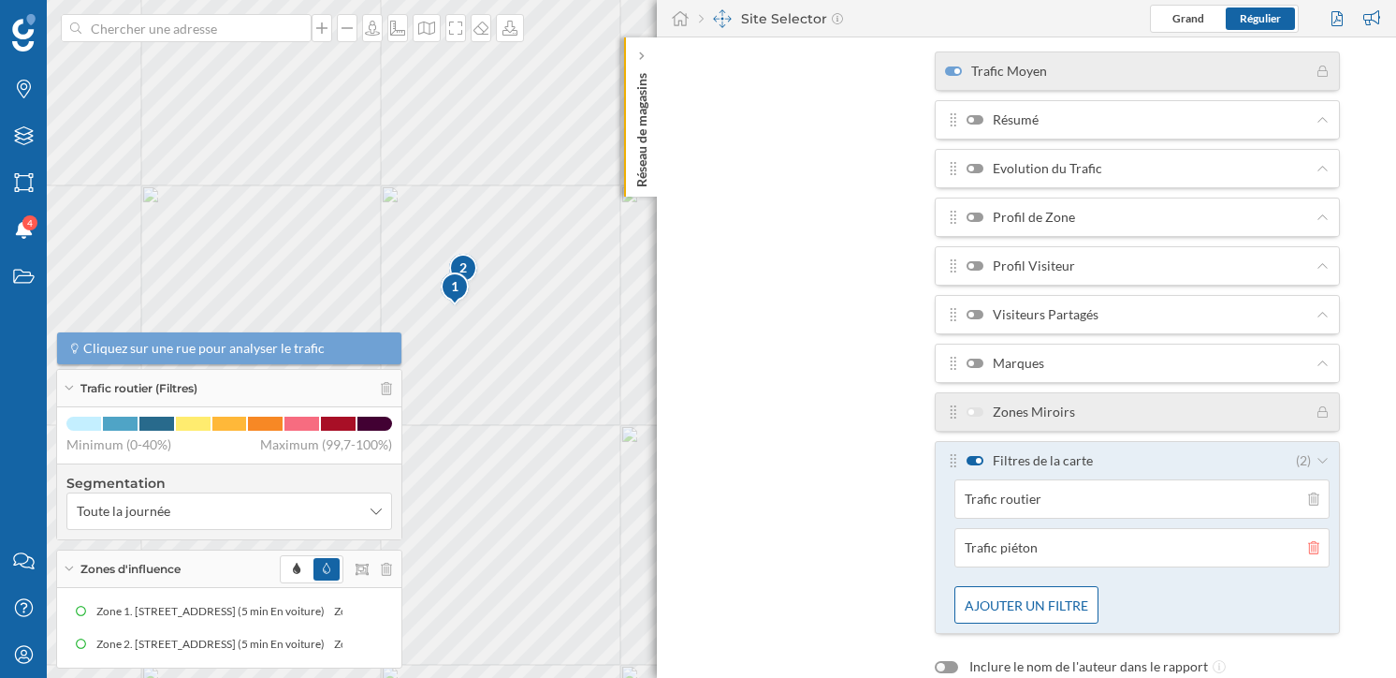
click at [1312, 549] on icon at bounding box center [1313, 547] width 11 height 13
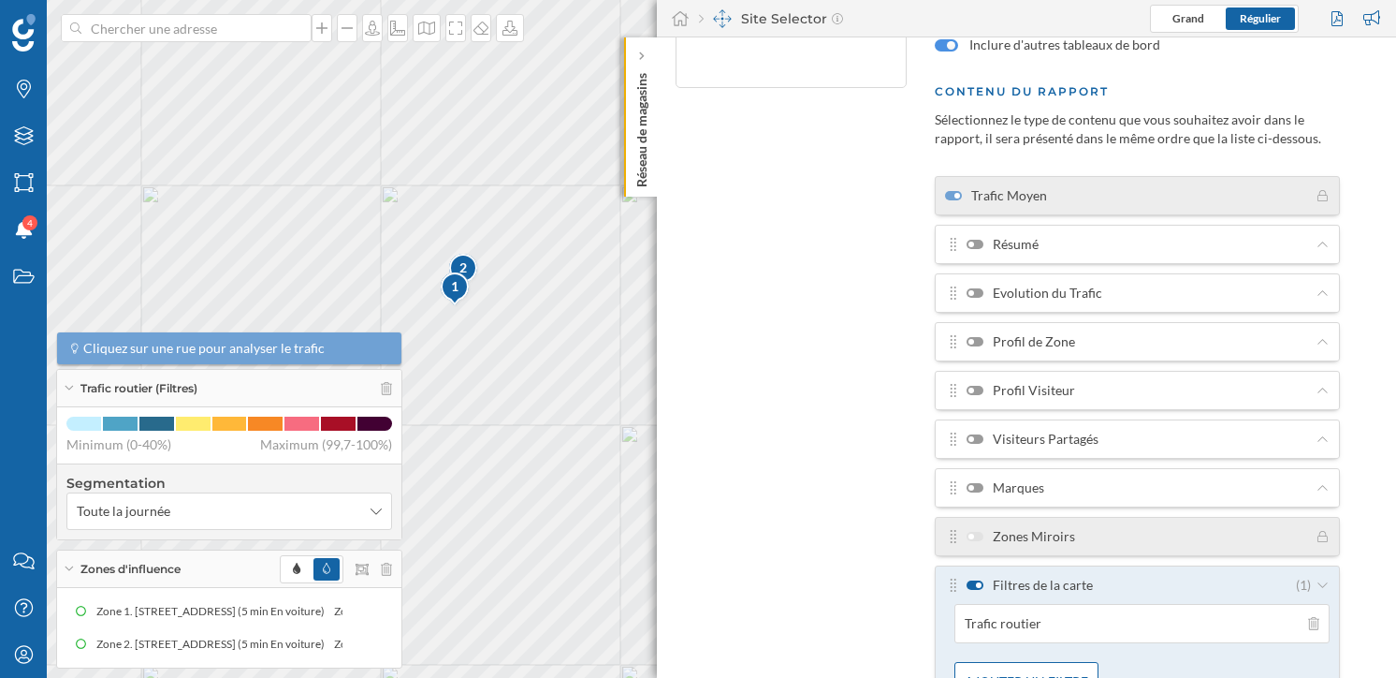
scroll to position [482, 0]
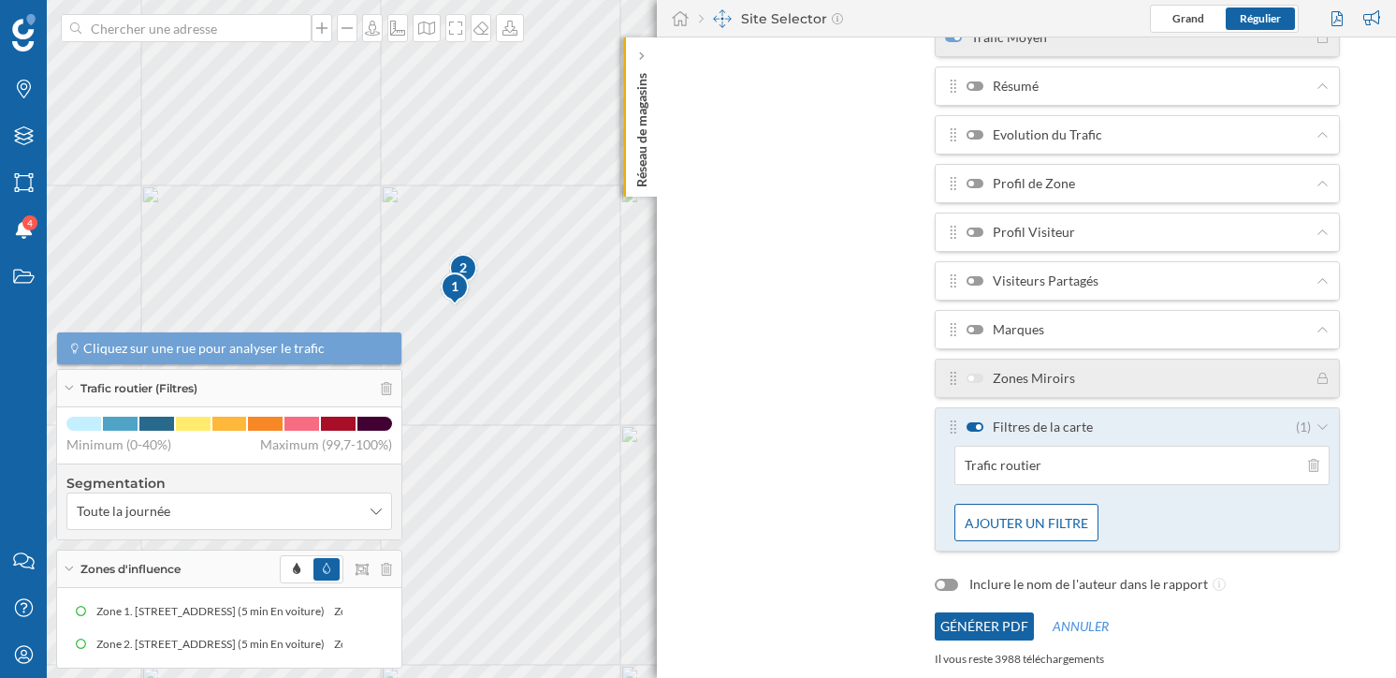
click at [1005, 630] on button "Générer PDF" at bounding box center [984, 626] width 99 height 28
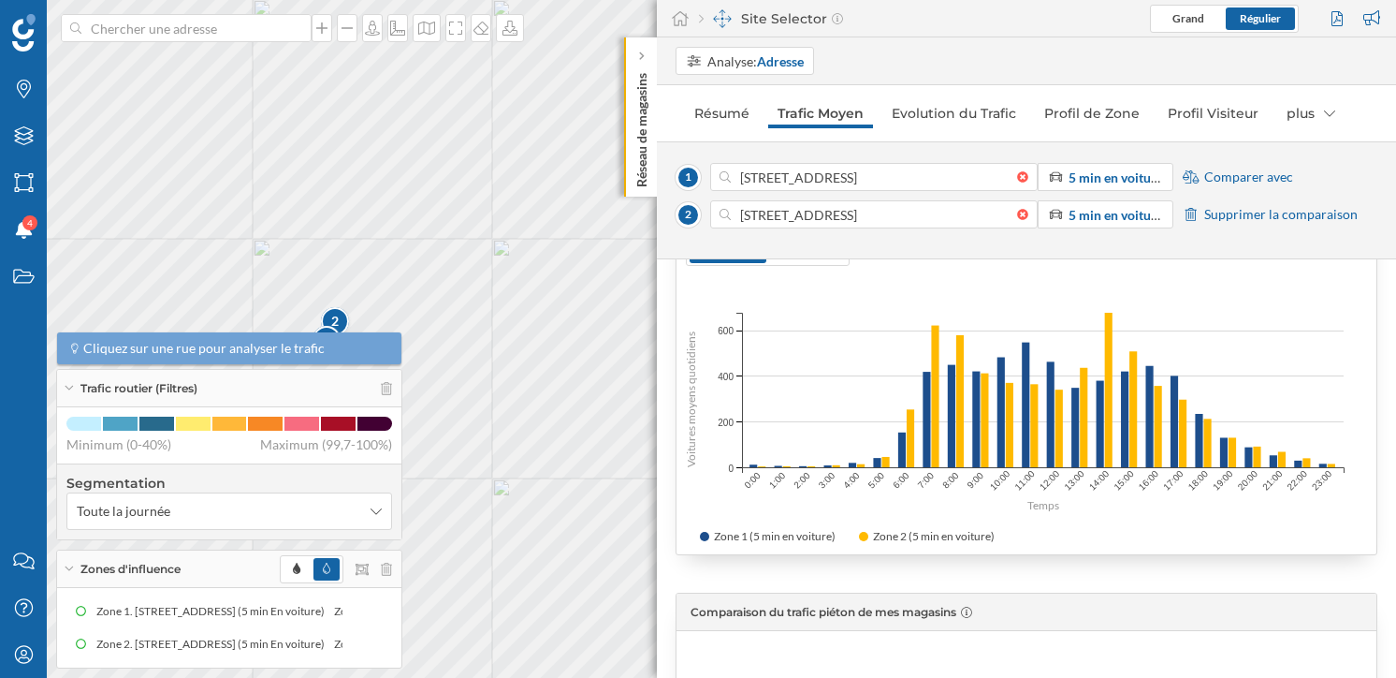
scroll to position [899, 0]
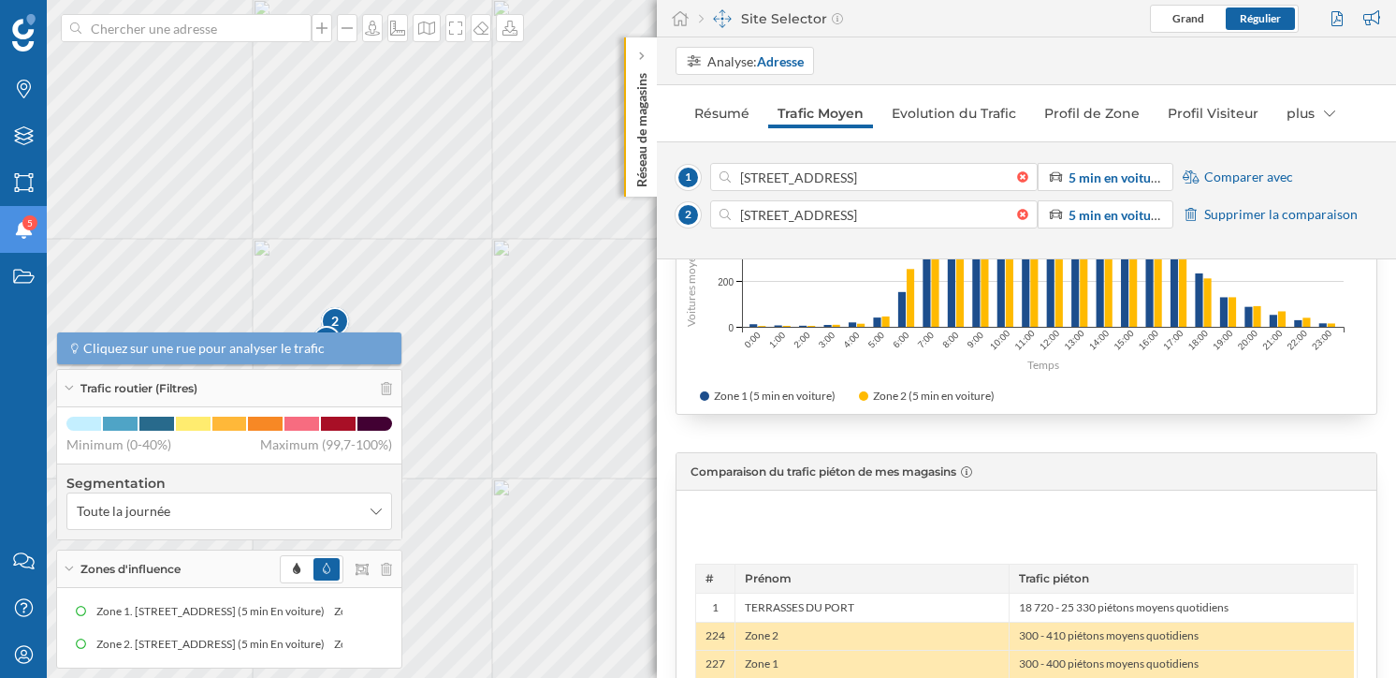
click at [40, 221] on div "Notifications 5" at bounding box center [23, 229] width 47 height 47
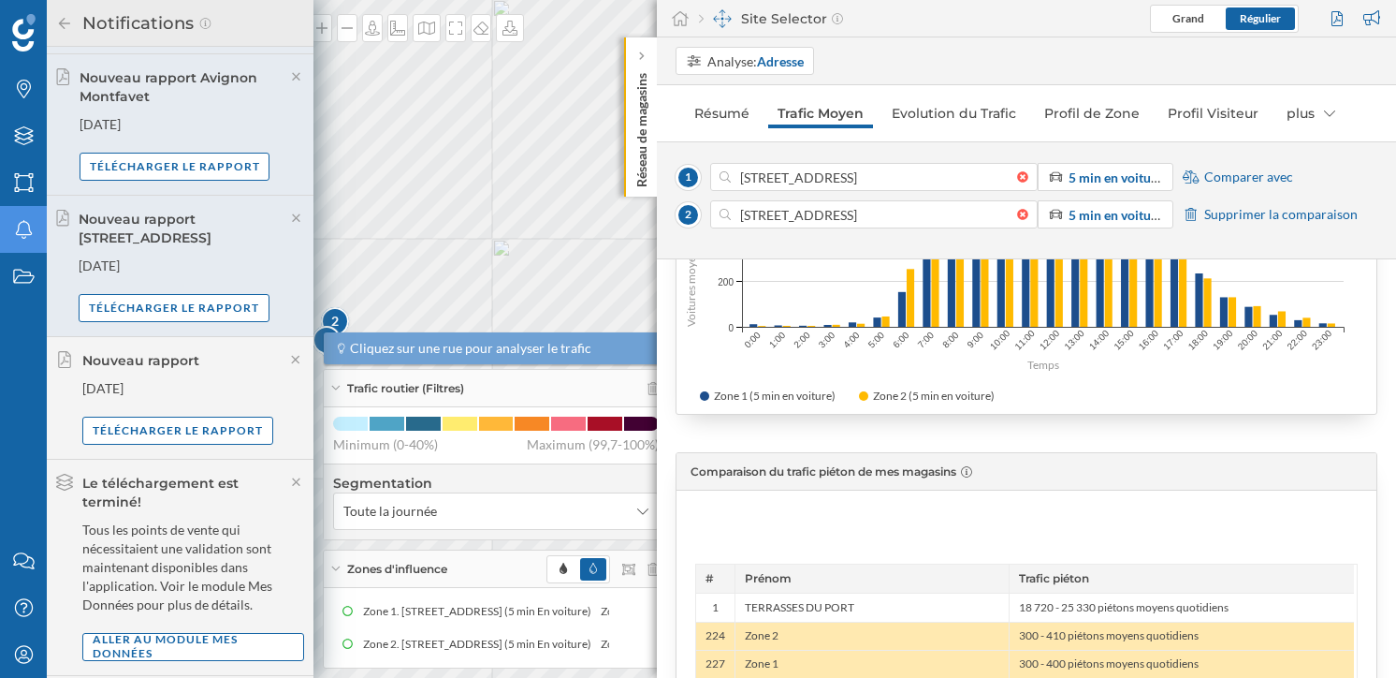
scroll to position [0, 0]
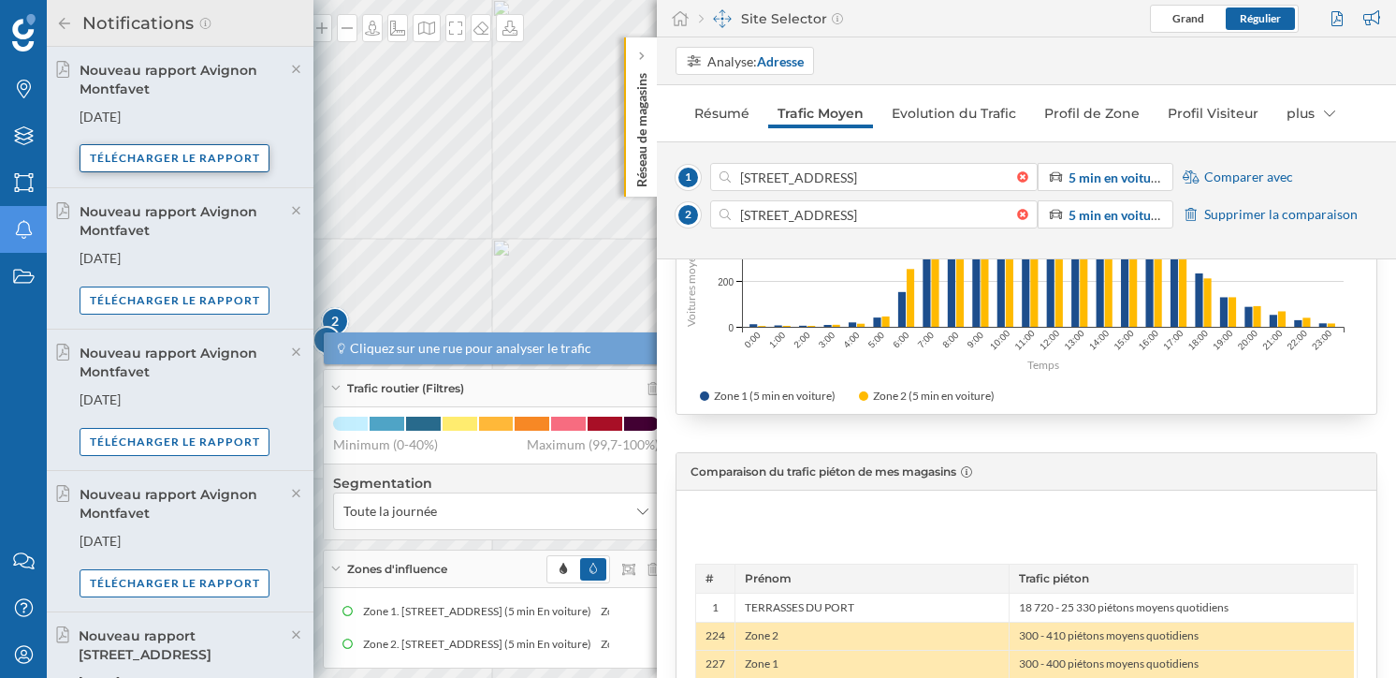
click at [170, 156] on div "Télécharger le rapport" at bounding box center [175, 158] width 191 height 28
